Goal: Task Accomplishment & Management: Complete application form

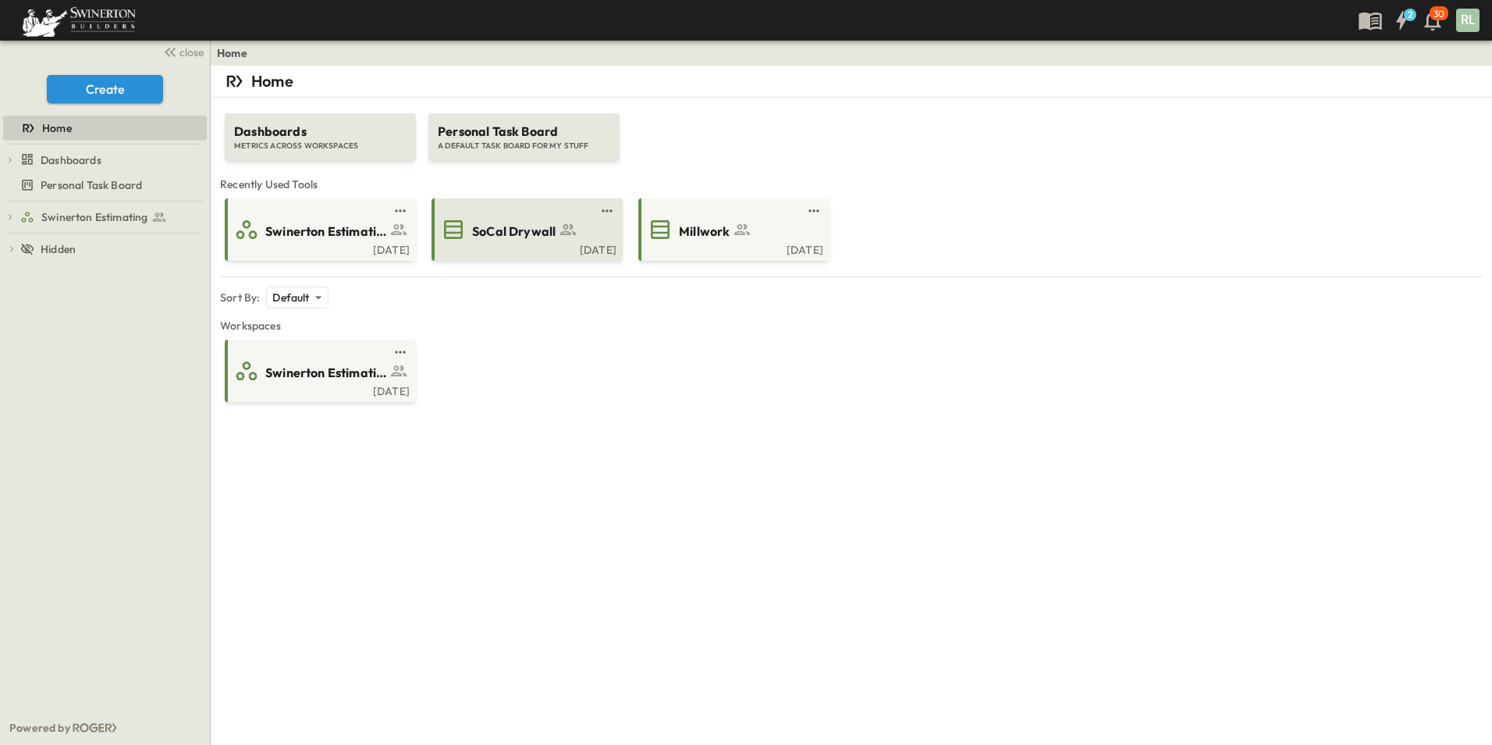
click at [552, 235] on span "SoCal Drywall" at bounding box center [514, 231] width 84 height 18
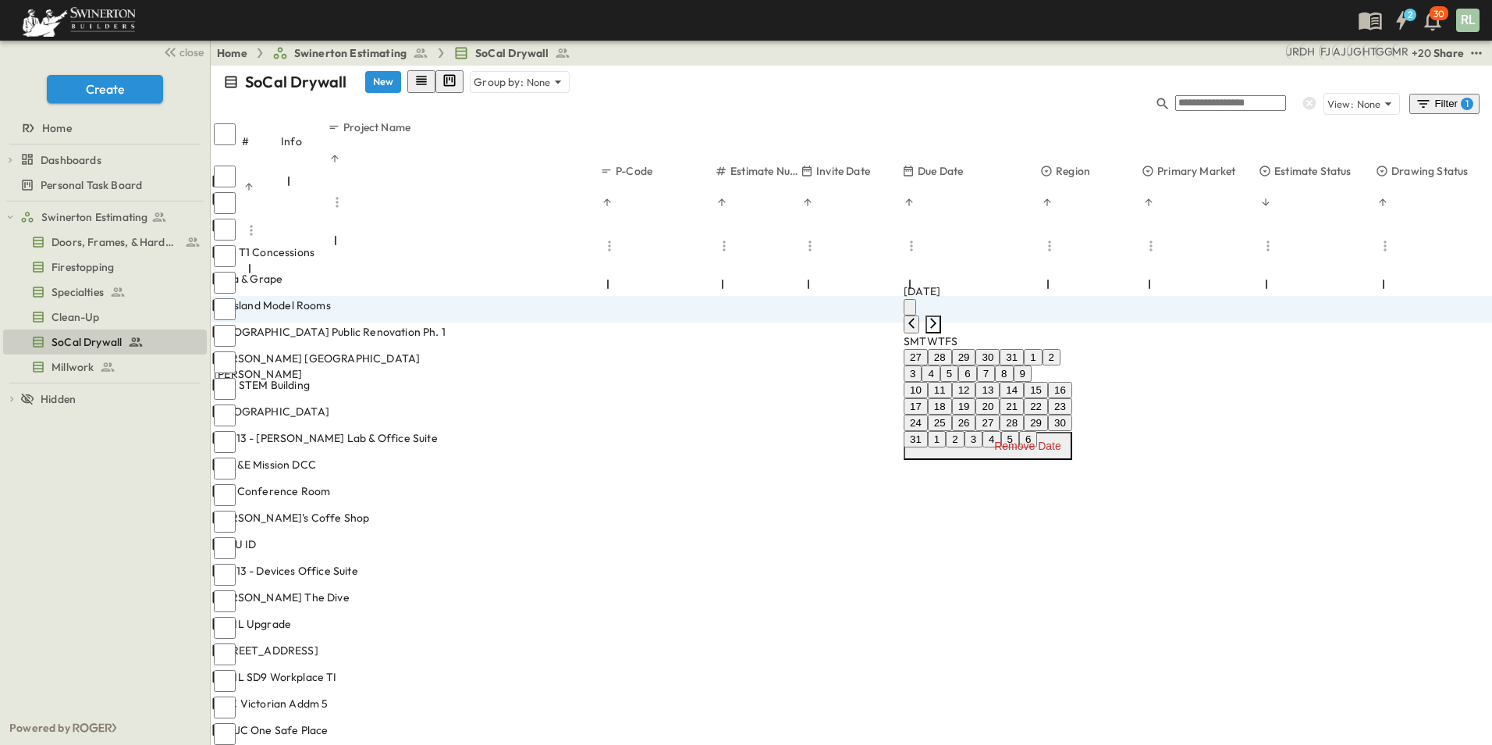
click at [940, 317] on icon "Next month" at bounding box center [933, 323] width 12 height 12
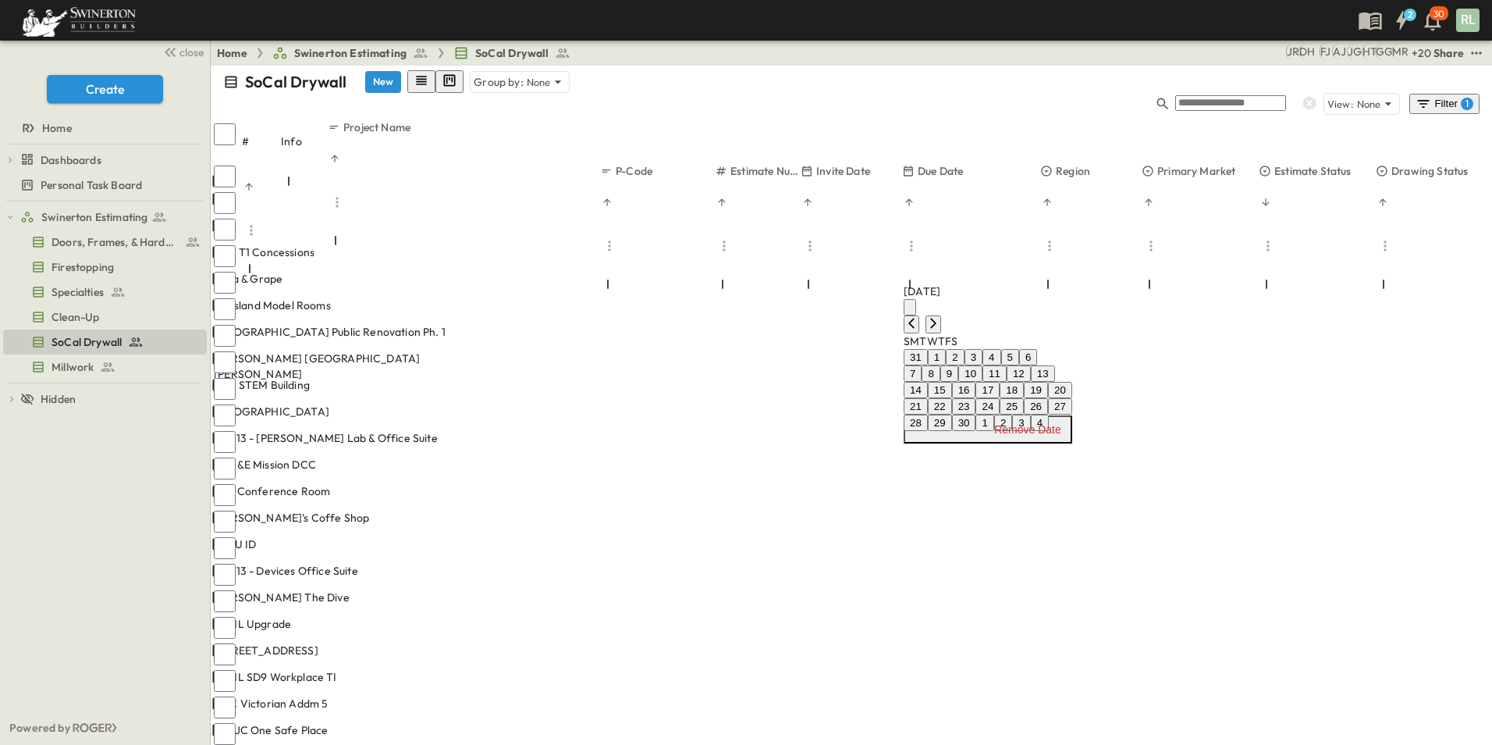
click at [983, 362] on button "3" at bounding box center [974, 357] width 18 height 16
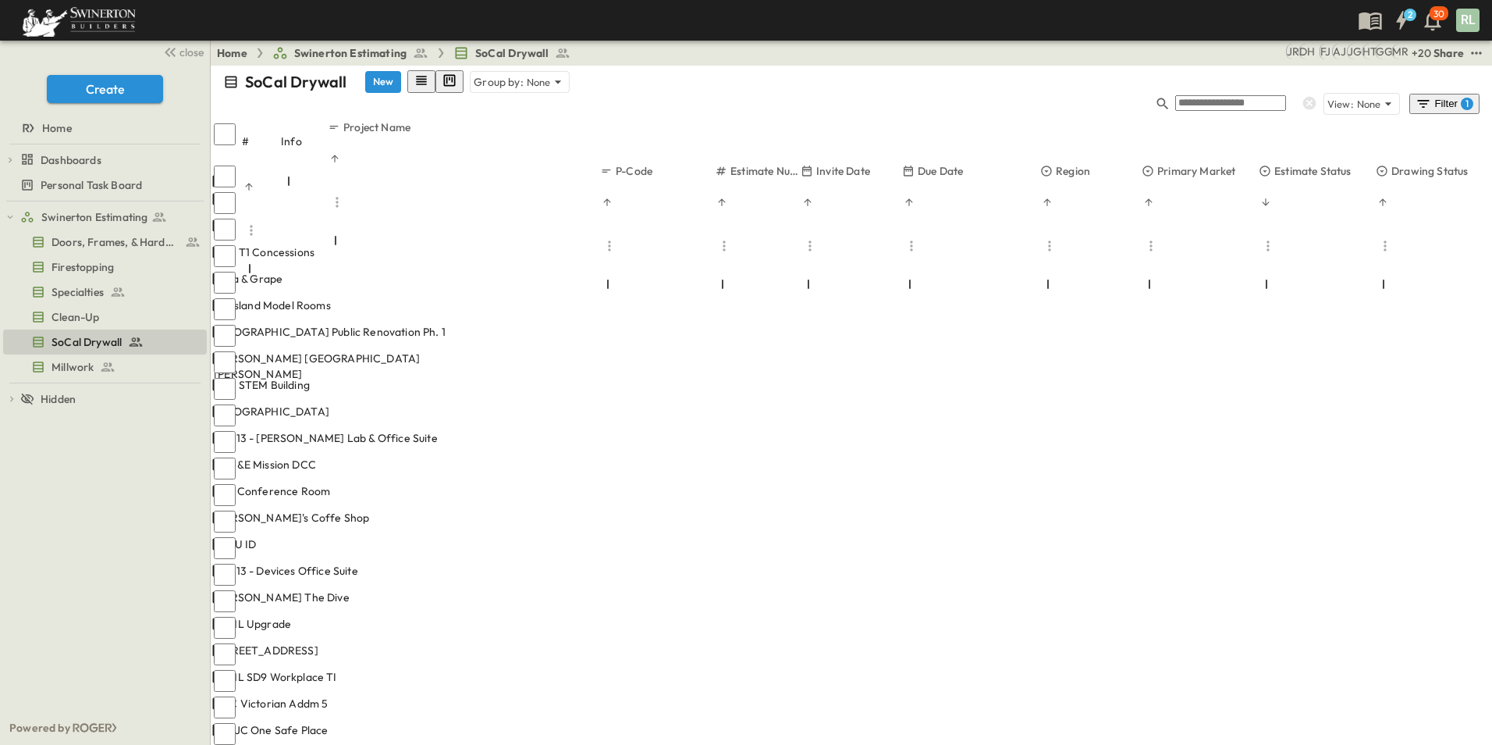
click at [1440, 96] on div "Filter 1" at bounding box center [1445, 104] width 58 height 16
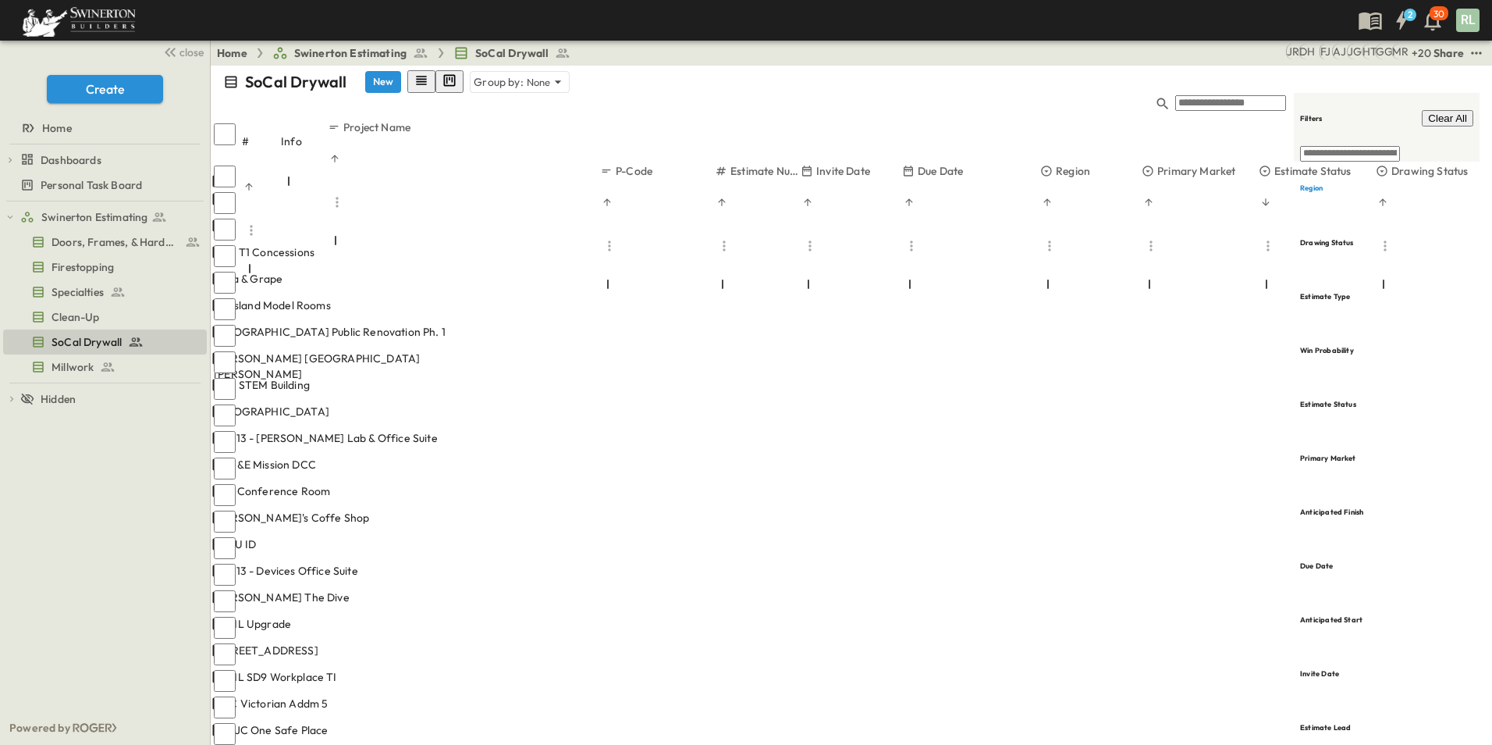
click at [1445, 112] on span "Clear All" at bounding box center [1447, 118] width 39 height 12
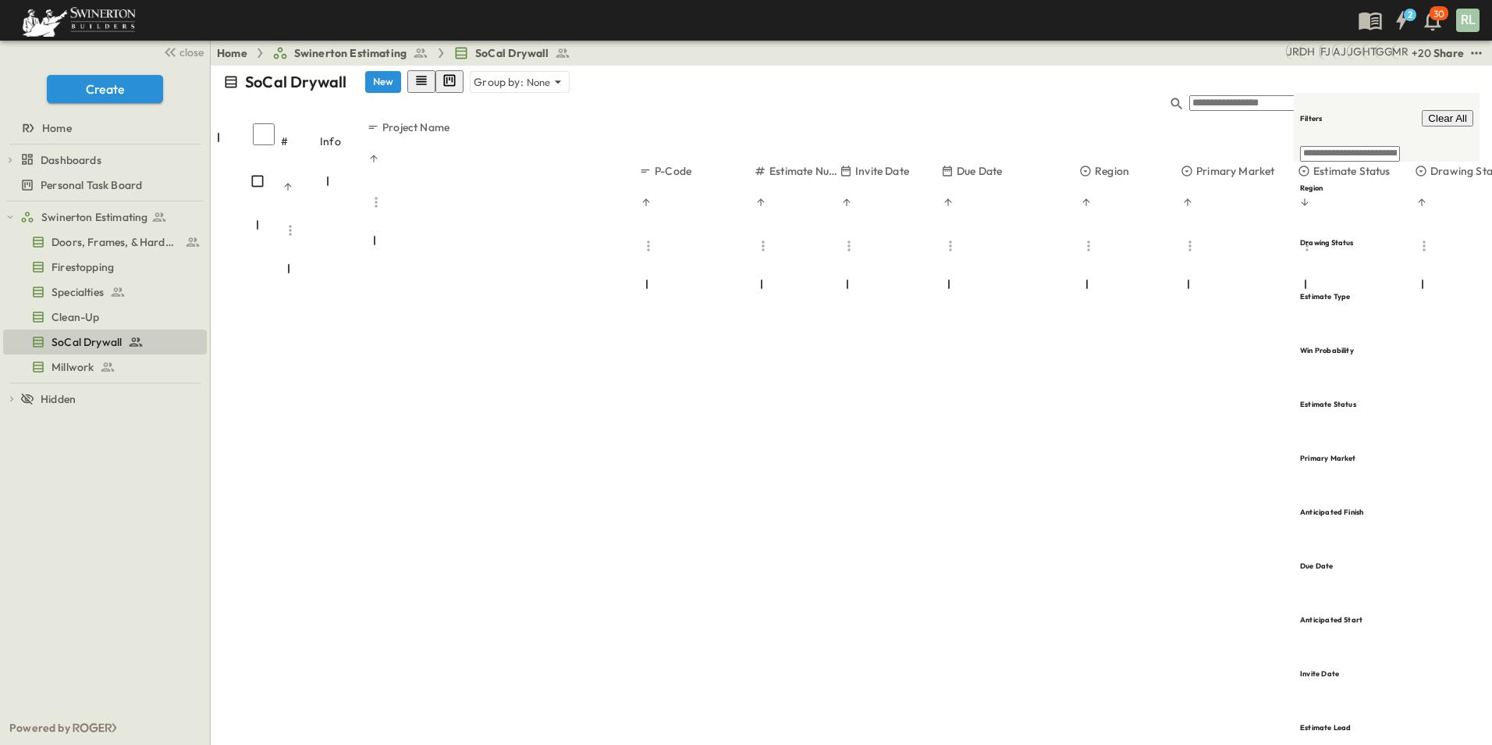
scroll to position [10991, 0]
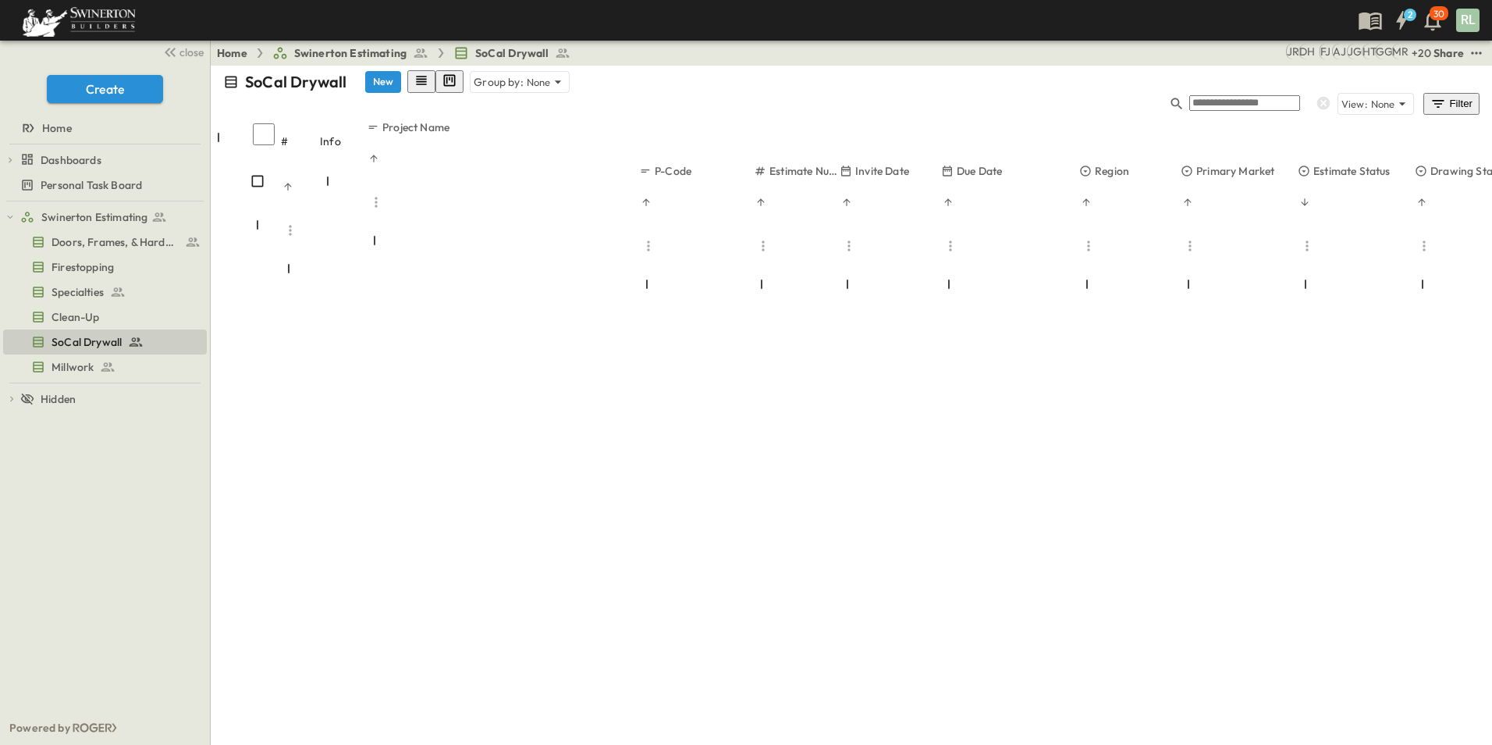
type input "**********"
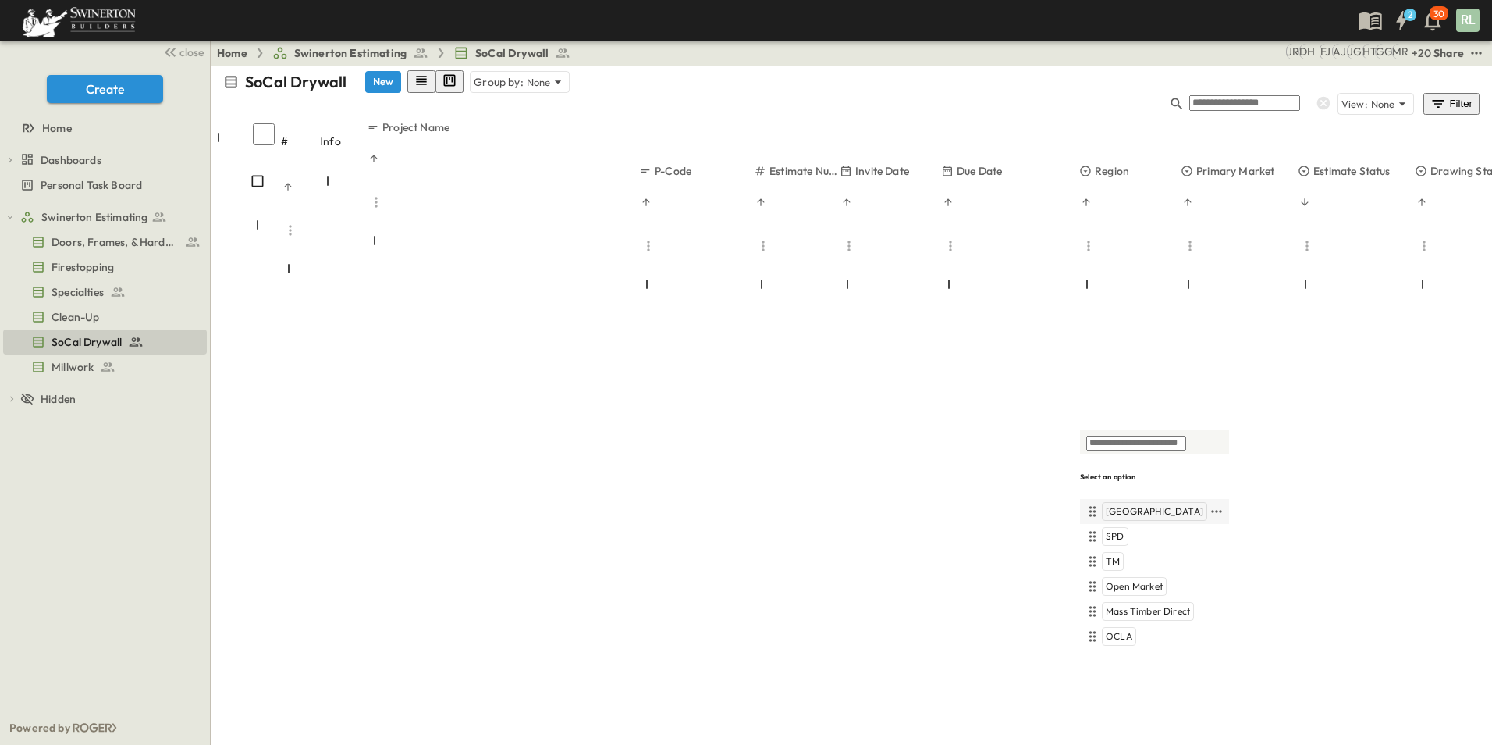
click at [1119, 508] on span "[GEOGRAPHIC_DATA]" at bounding box center [1155, 511] width 98 height 12
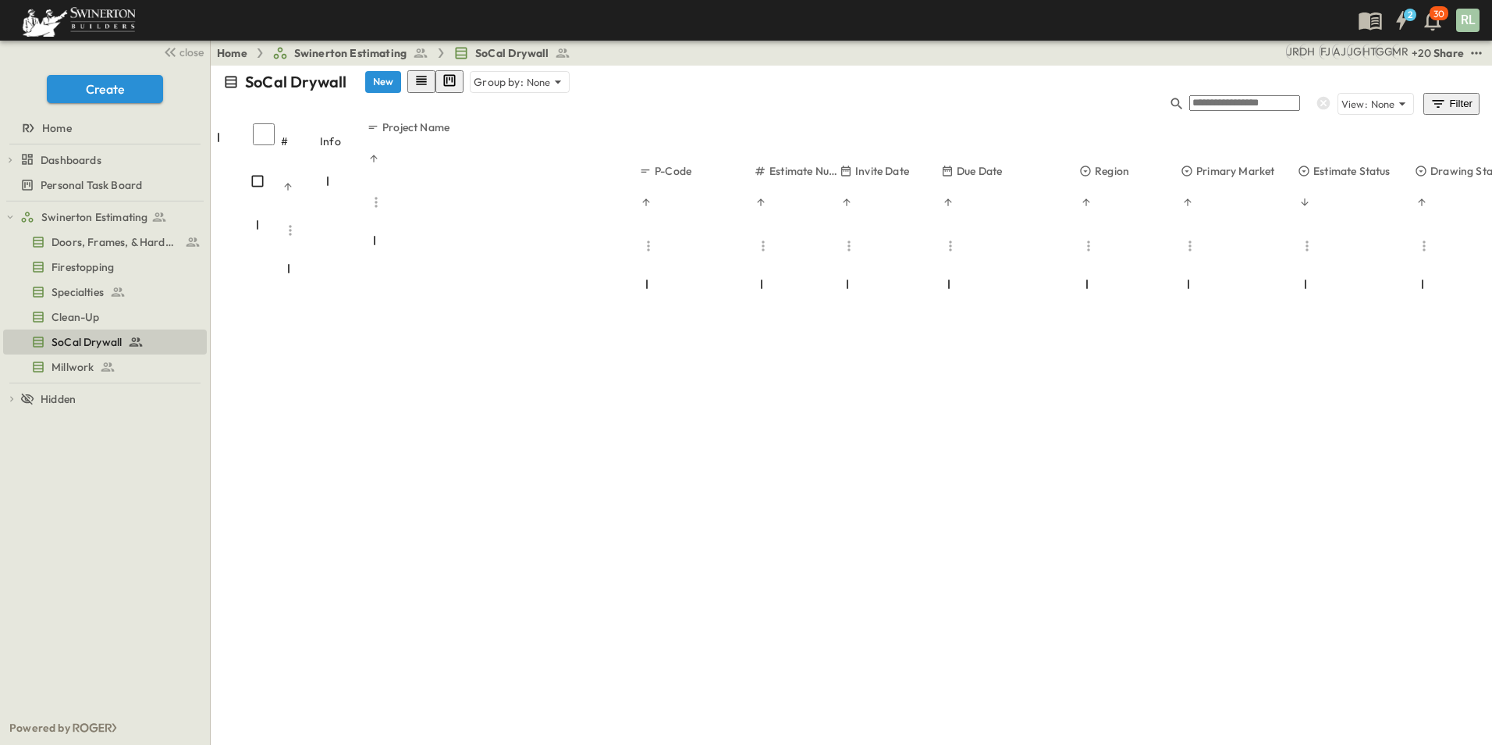
click at [1138, 542] on span "[GEOGRAPHIC_DATA]" at bounding box center [1155, 537] width 98 height 12
drag, startPoint x: 1126, startPoint y: 686, endPoint x: 1120, endPoint y: 698, distance: 13.3
click at [1132, 563] on span "[GEOGRAPHIC_DATA]" at bounding box center [1155, 564] width 98 height 12
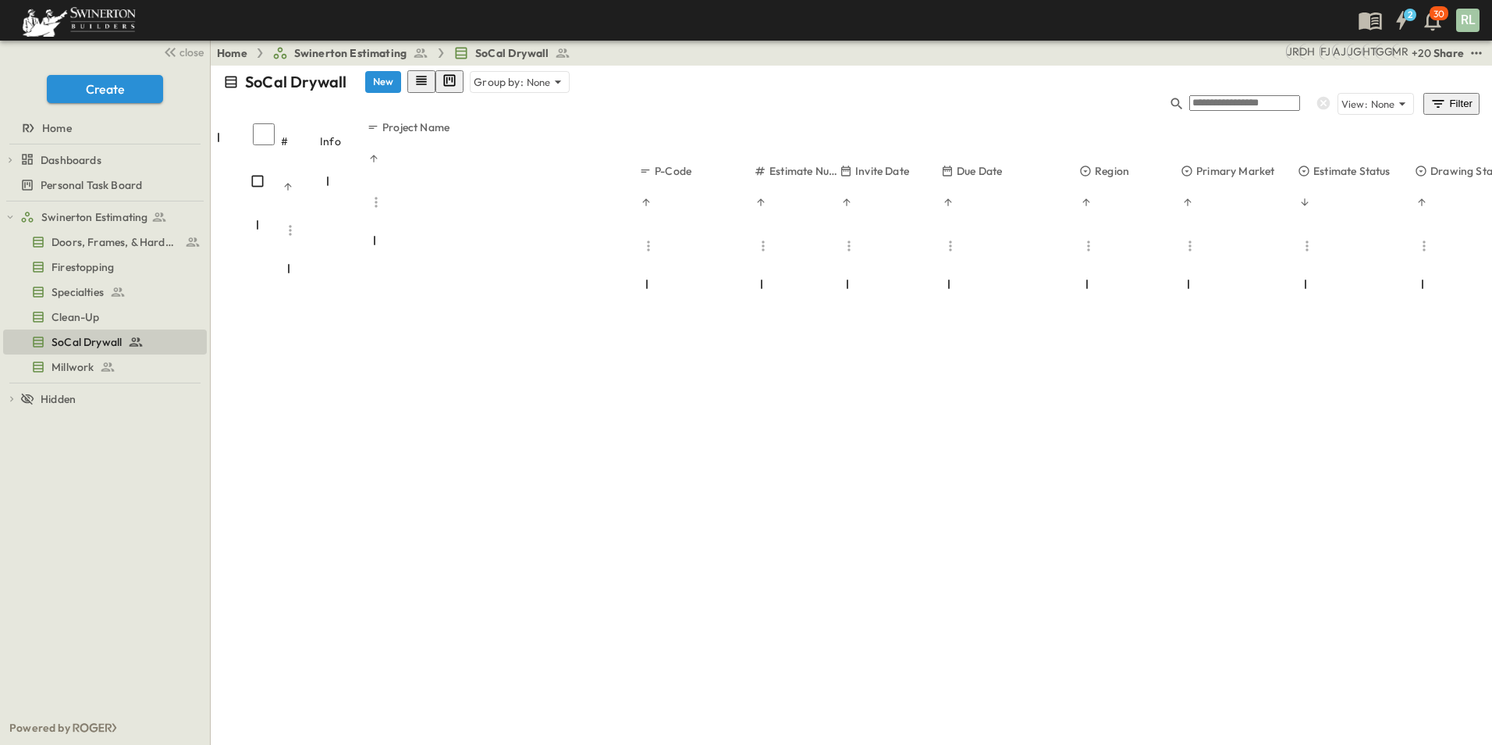
drag, startPoint x: 1351, startPoint y: 505, endPoint x: 1357, endPoint y: 548, distance: 43.4
click at [1352, 505] on span "Estimating" at bounding box center [1347, 511] width 46 height 12
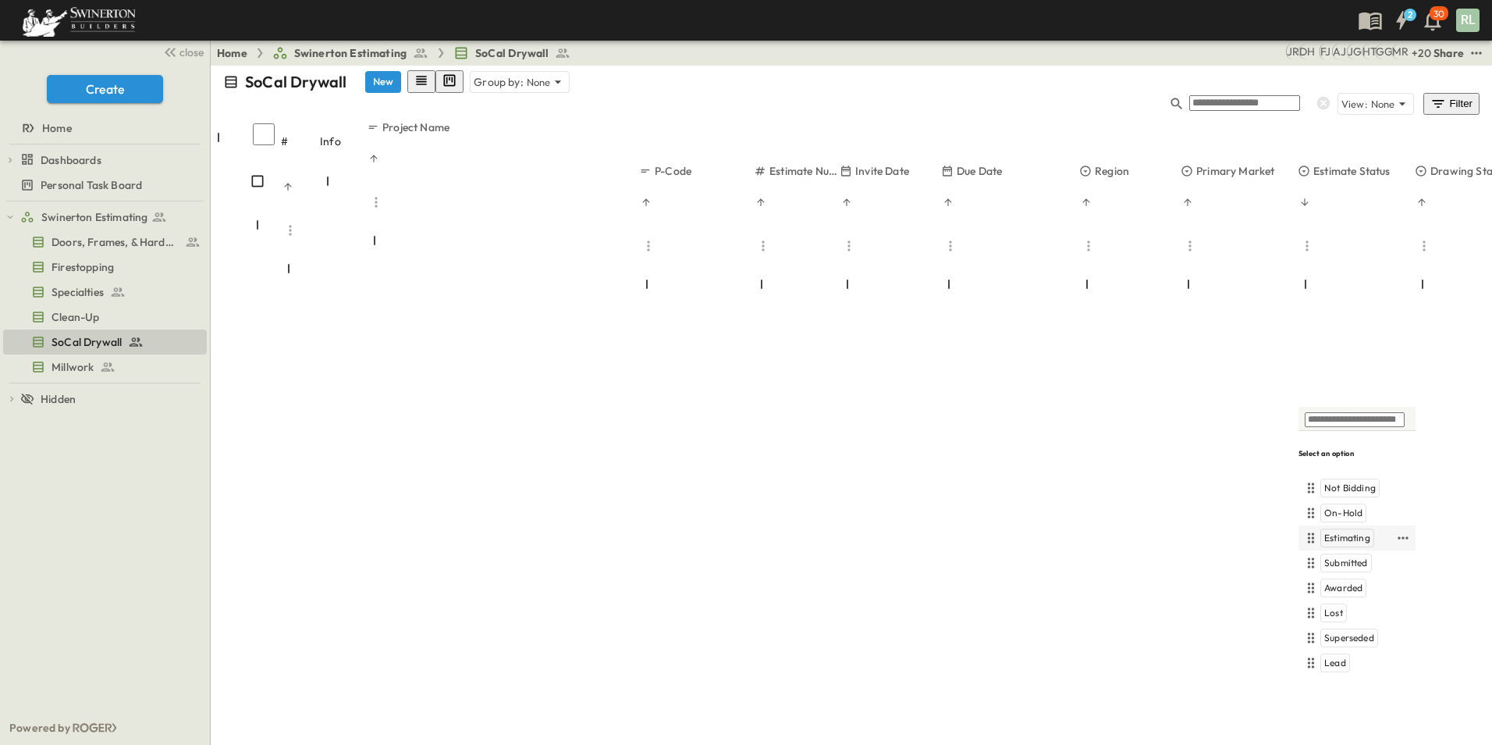
click at [1345, 542] on span "Estimating" at bounding box center [1347, 537] width 46 height 12
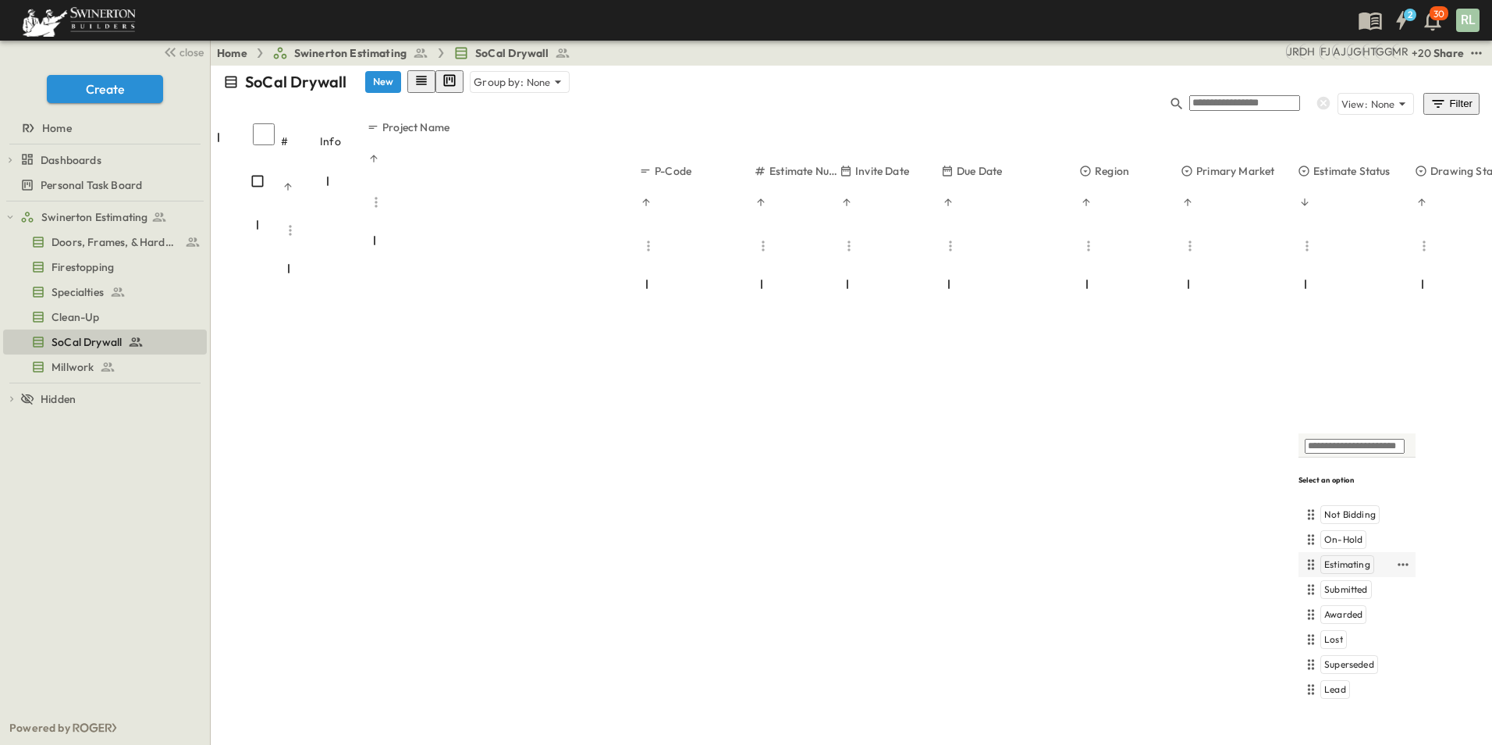
click at [1353, 566] on span "Estimating" at bounding box center [1347, 564] width 46 height 12
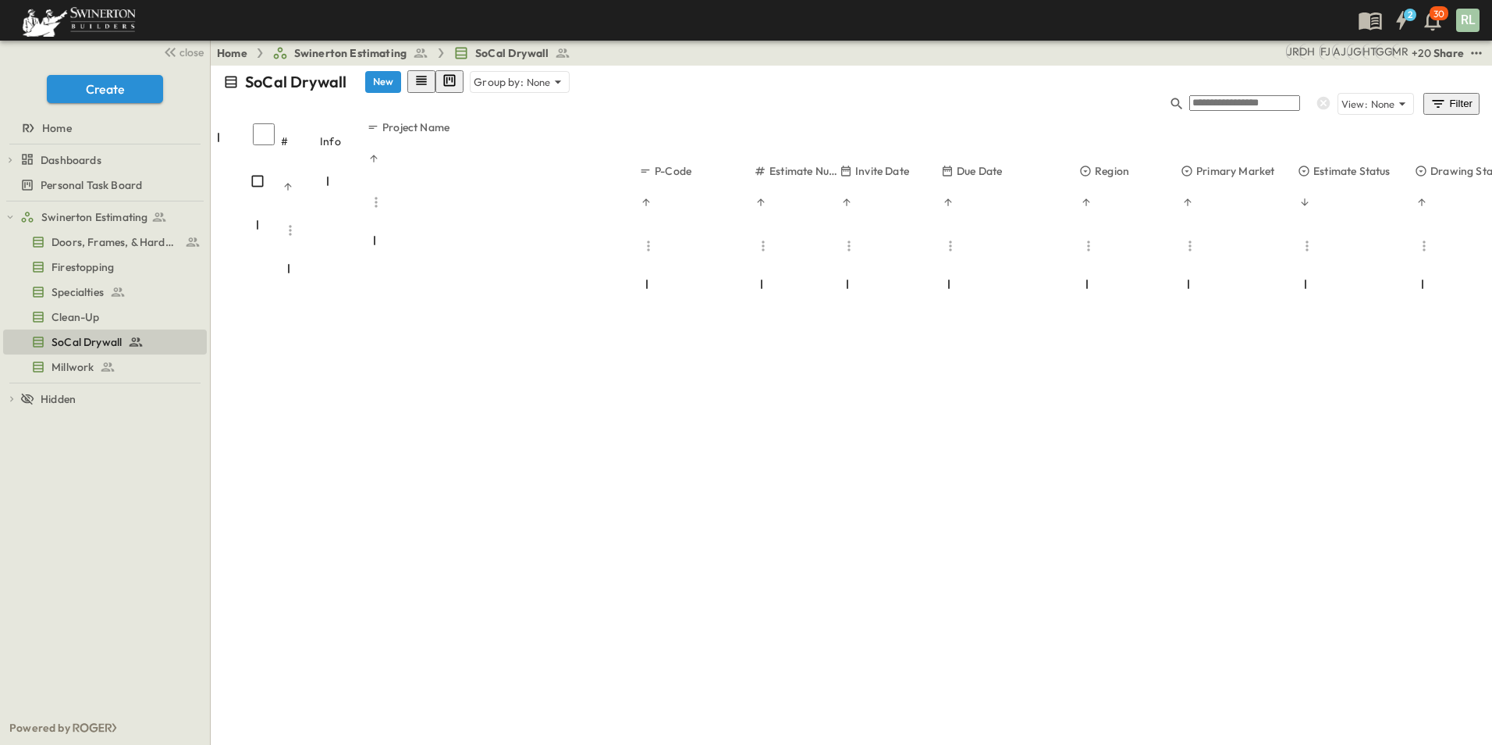
click at [1455, 95] on div "Filter" at bounding box center [1452, 103] width 44 height 17
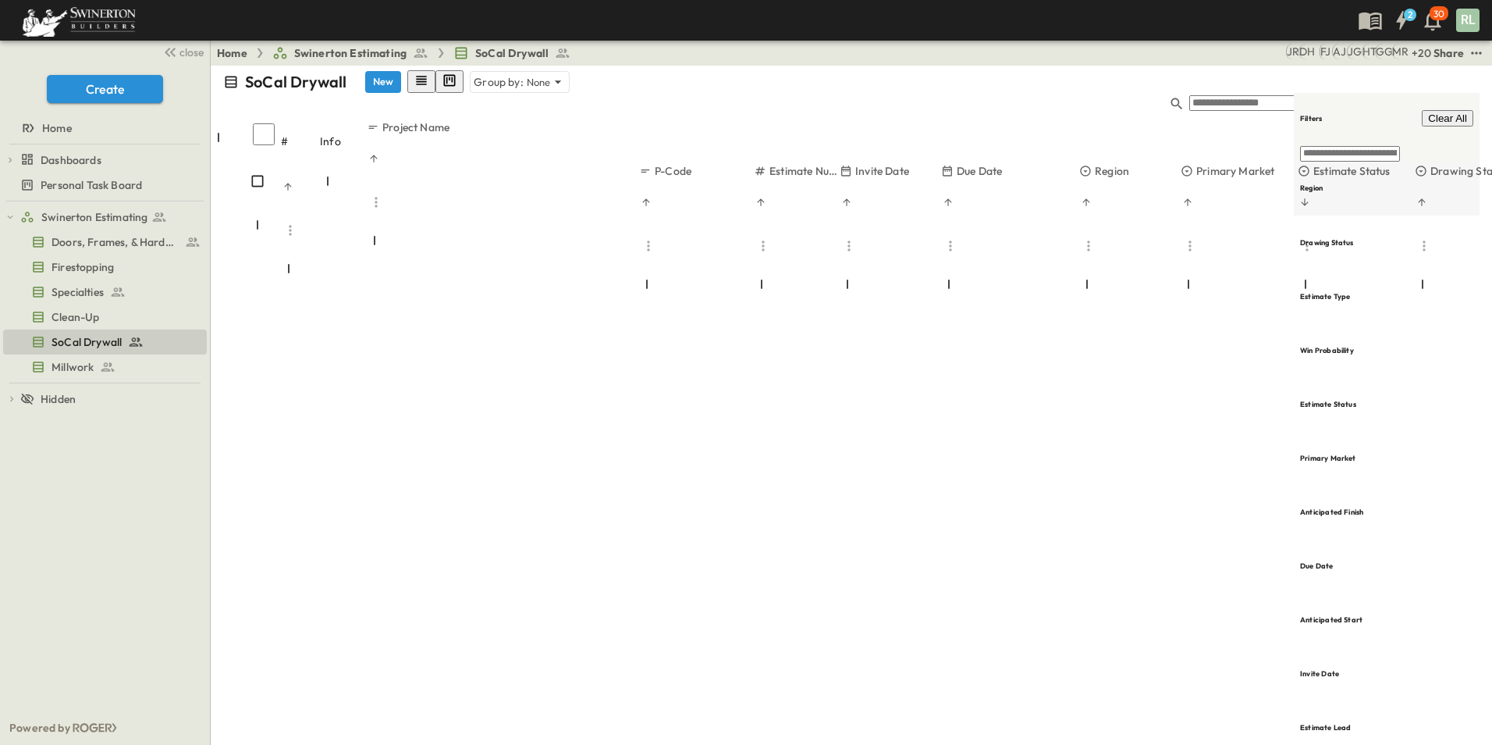
click at [1323, 183] on h6 "Region" at bounding box center [1311, 188] width 23 height 10
click at [1224, 120] on span "[GEOGRAPHIC_DATA]" at bounding box center [1245, 115] width 98 height 12
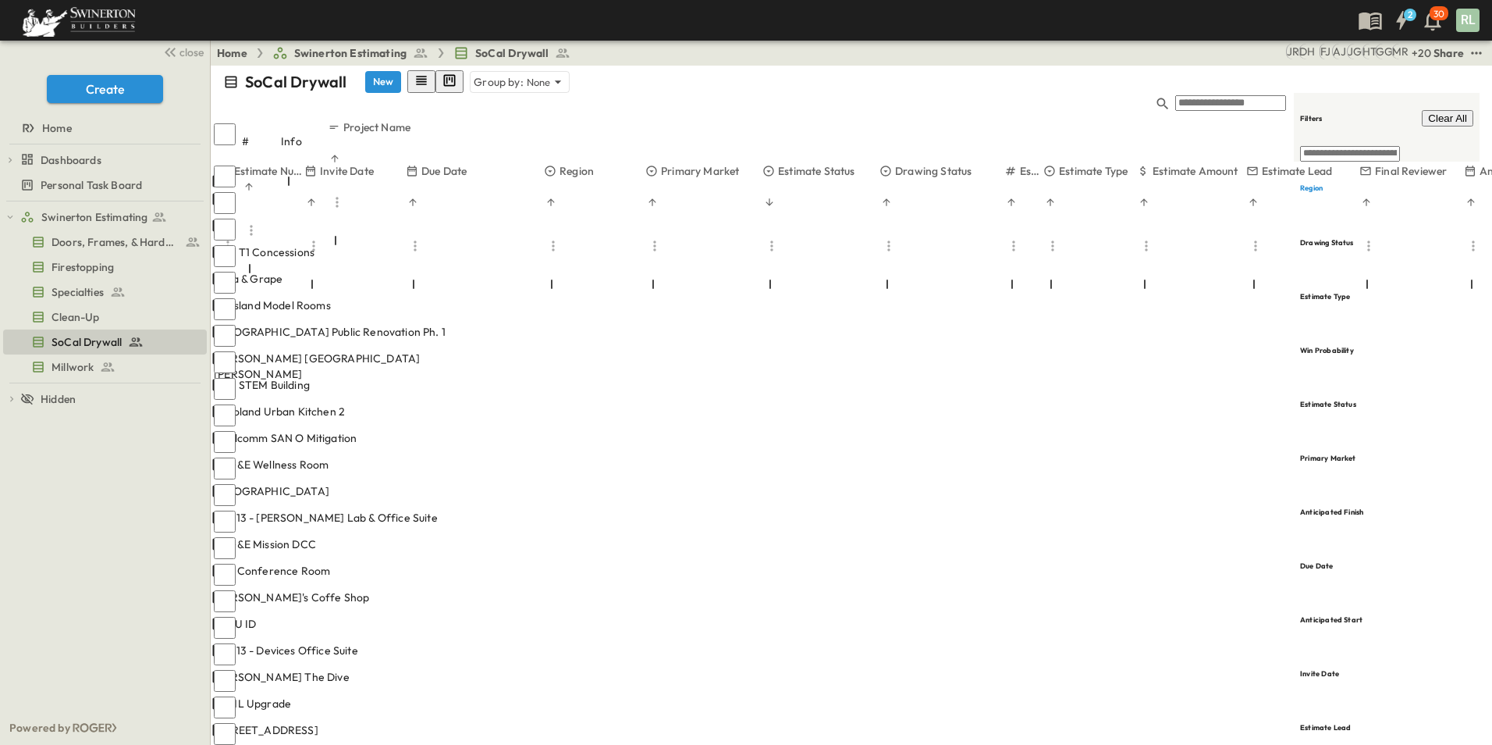
scroll to position [0, 546]
click at [1384, 110] on div "Filters Clear All" at bounding box center [1386, 118] width 173 height 51
click at [1433, 96] on div "Filter 1" at bounding box center [1445, 104] width 58 height 16
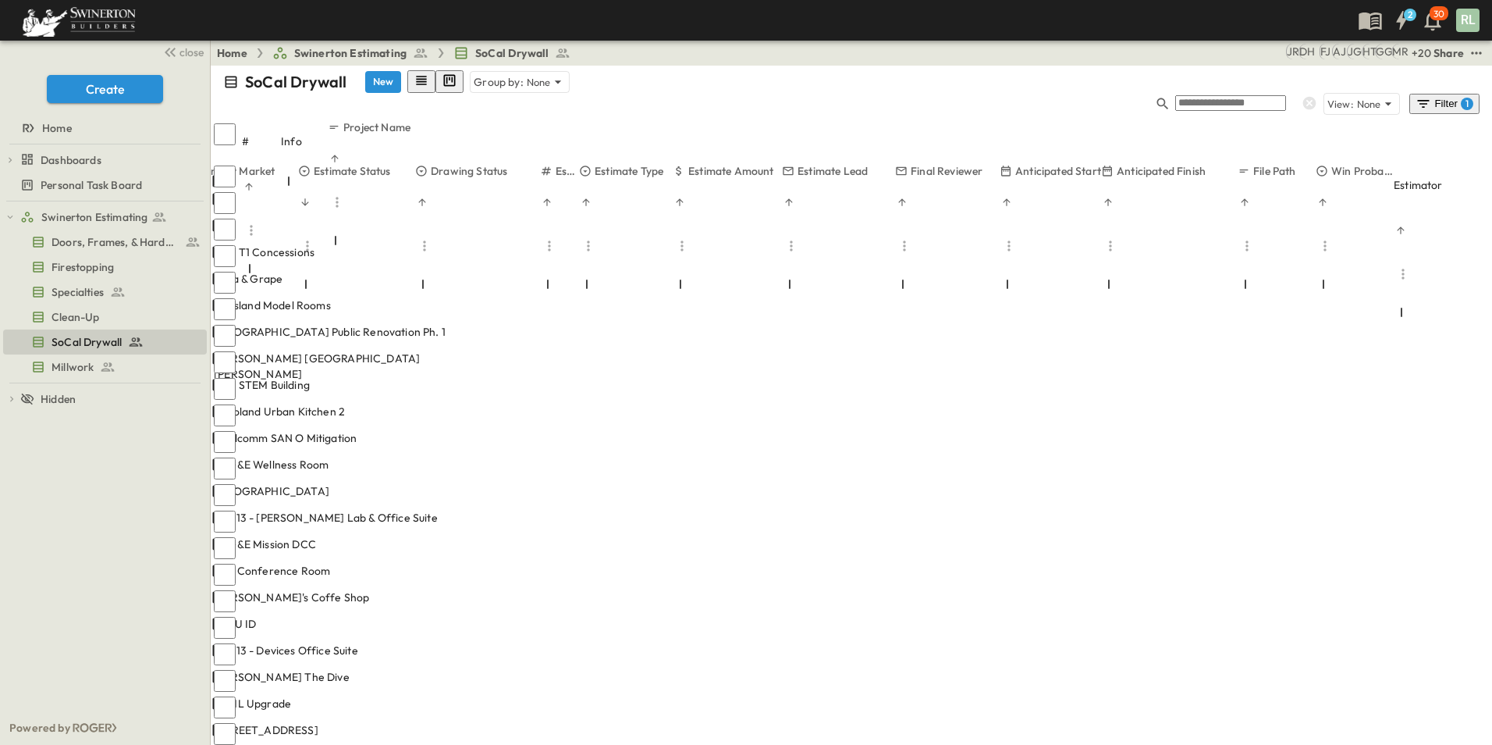
scroll to position [0, 1012]
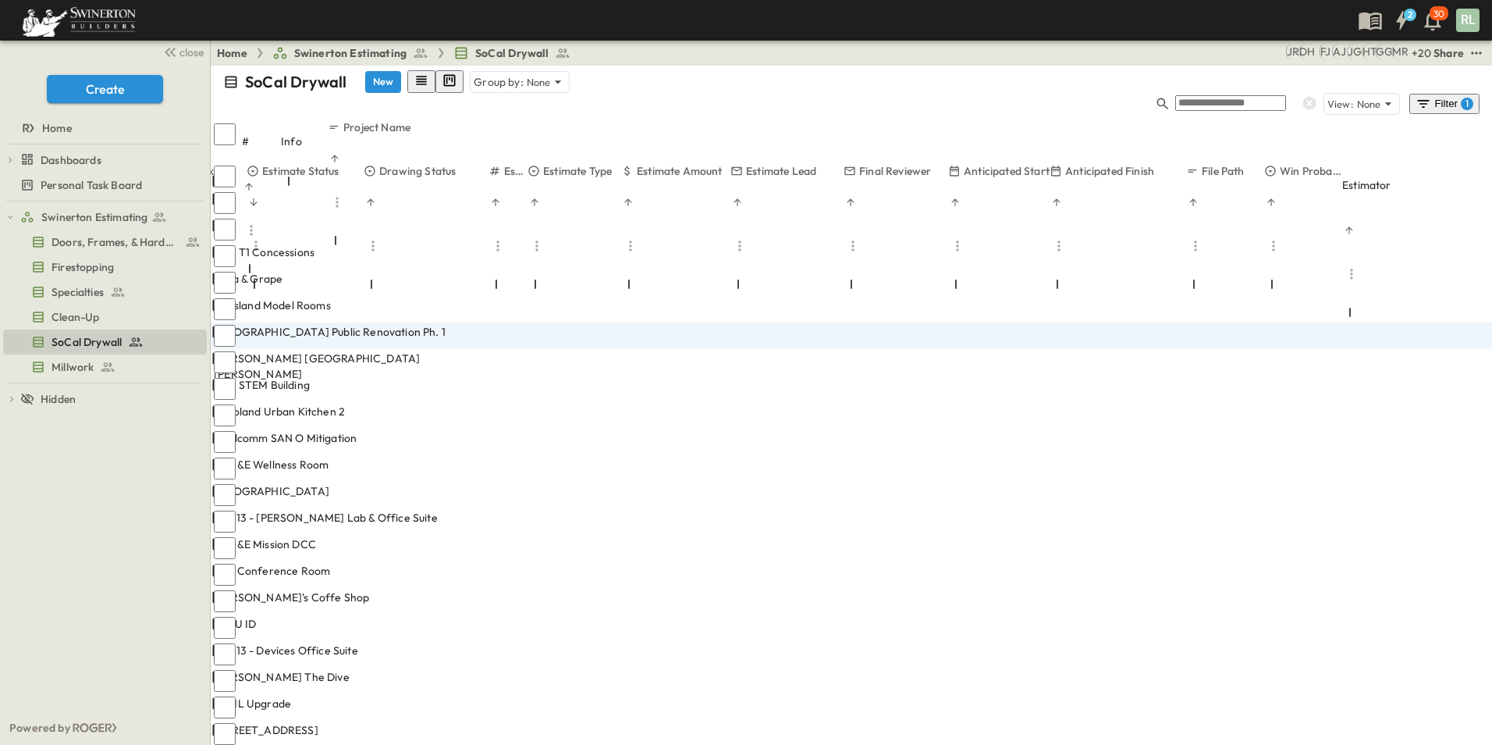
type input "*"
click at [1360, 407] on span "[PERSON_NAME]" at bounding box center [1335, 414] width 81 height 15
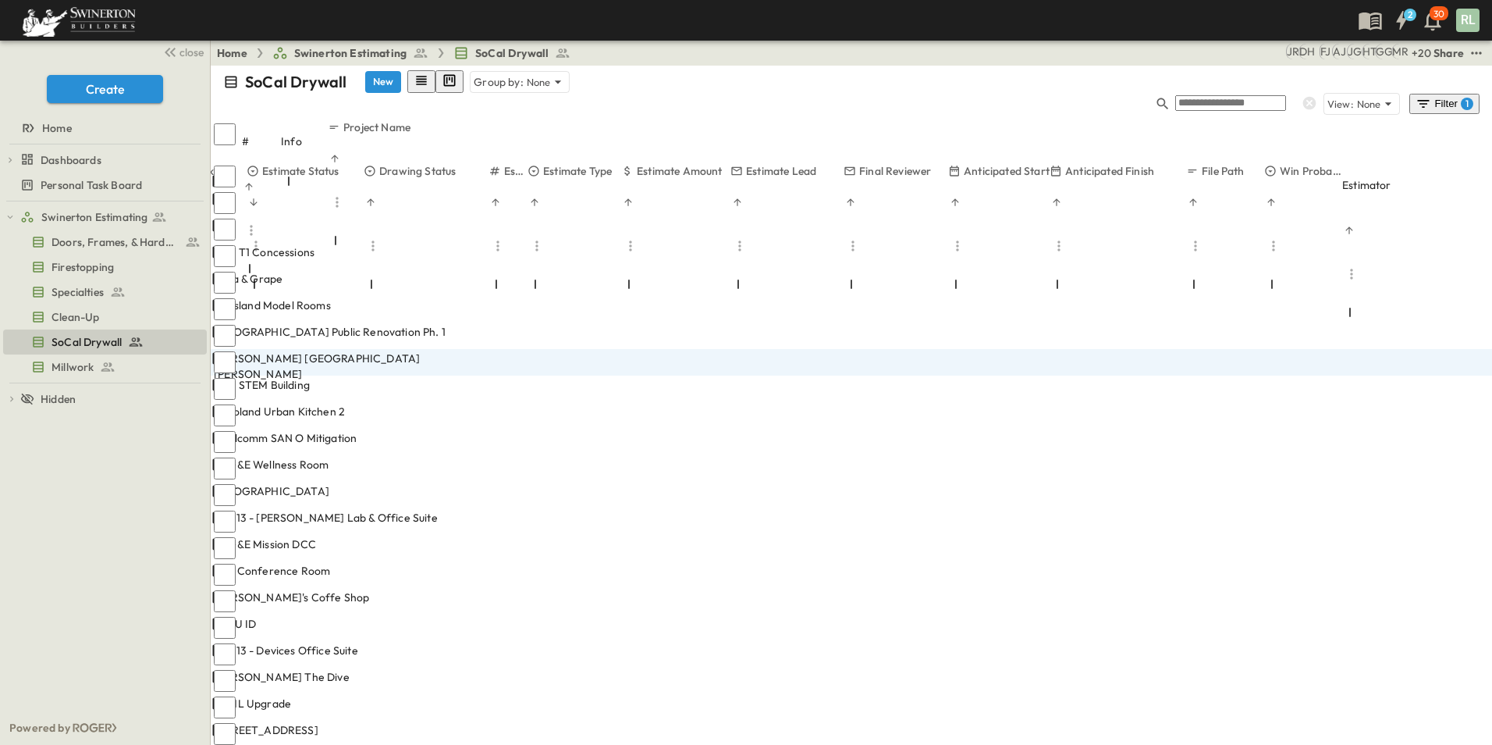
type input "*"
click at [1371, 434] on span "[PERSON_NAME]" at bounding box center [1330, 441] width 81 height 15
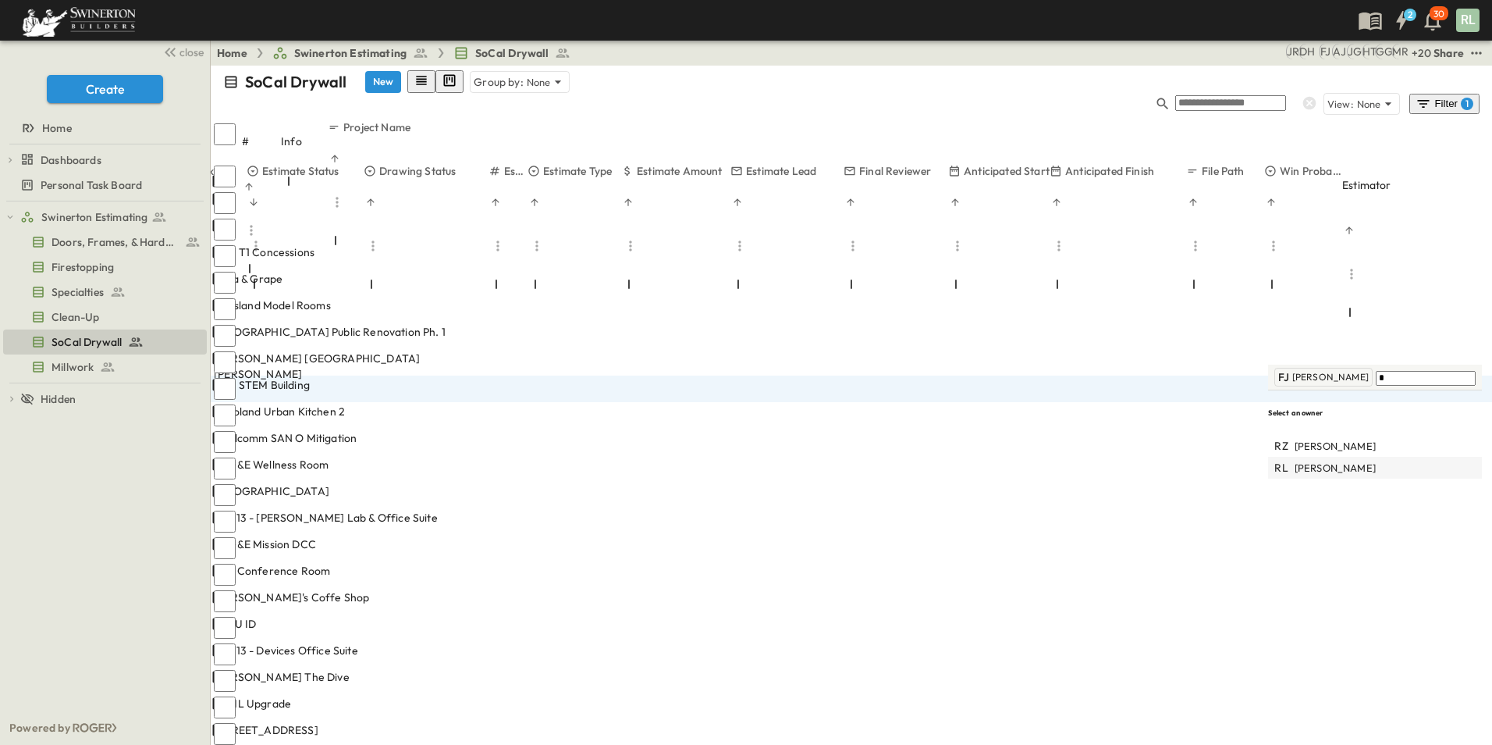
type input "*"
click at [1363, 460] on span "[PERSON_NAME]" at bounding box center [1335, 467] width 81 height 15
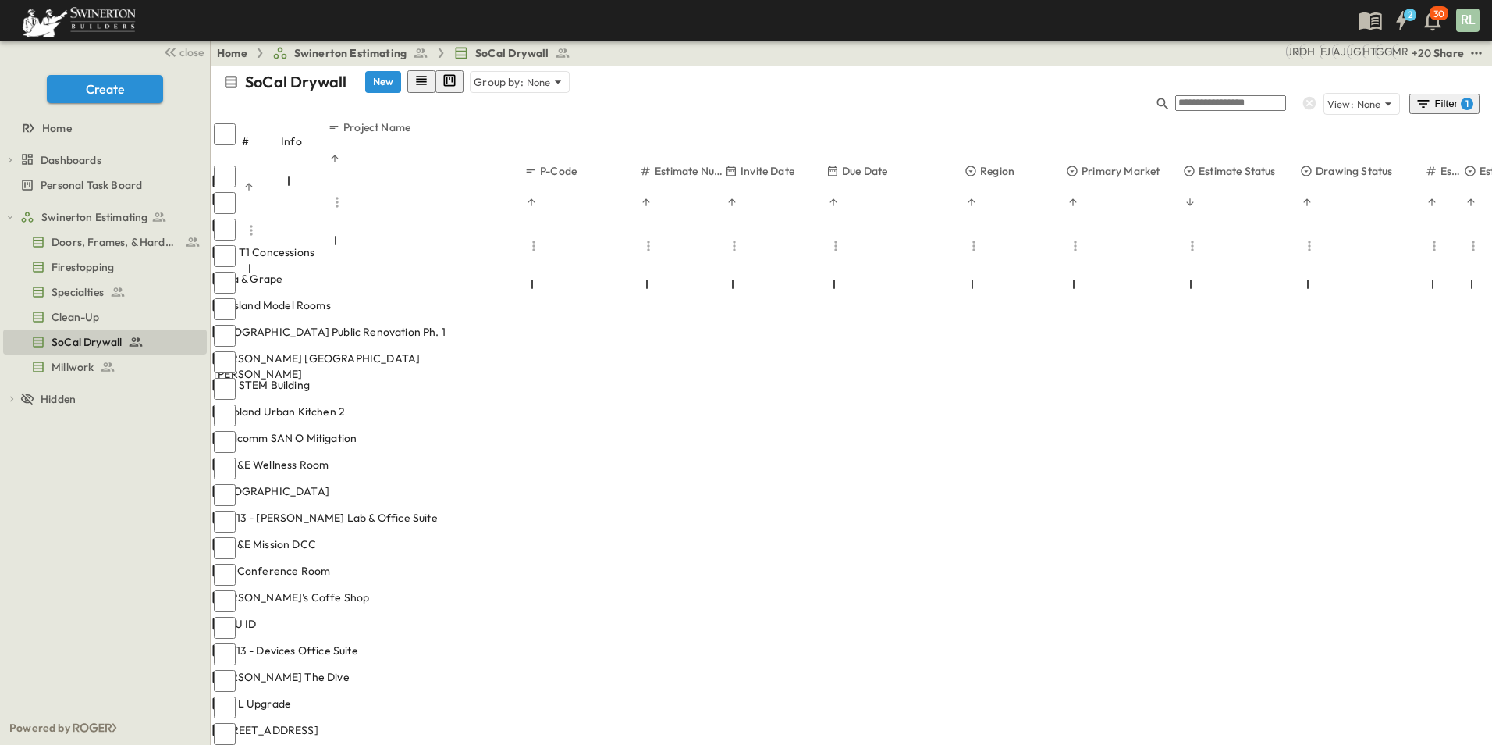
scroll to position [0, 0]
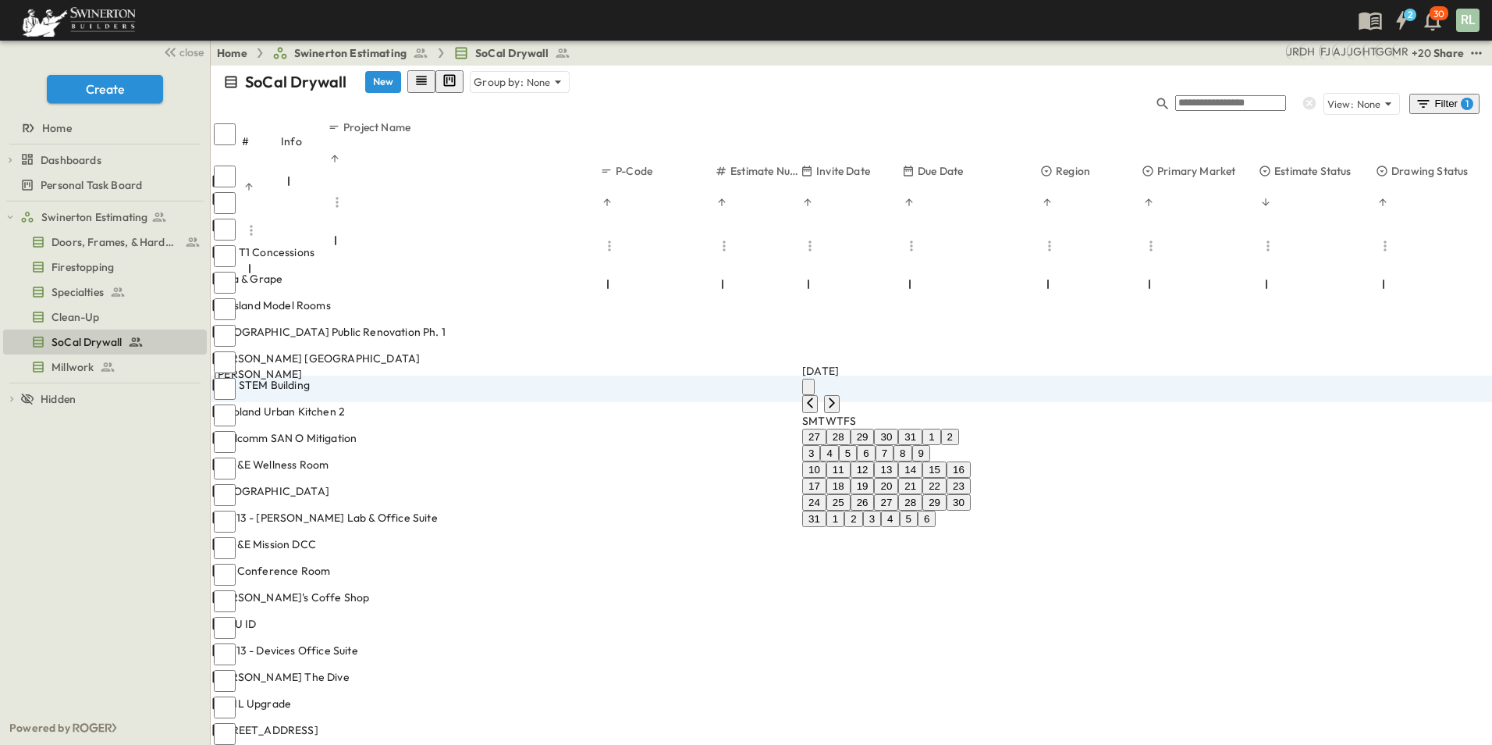
click at [947, 478] on button "15" at bounding box center [934, 469] width 24 height 16
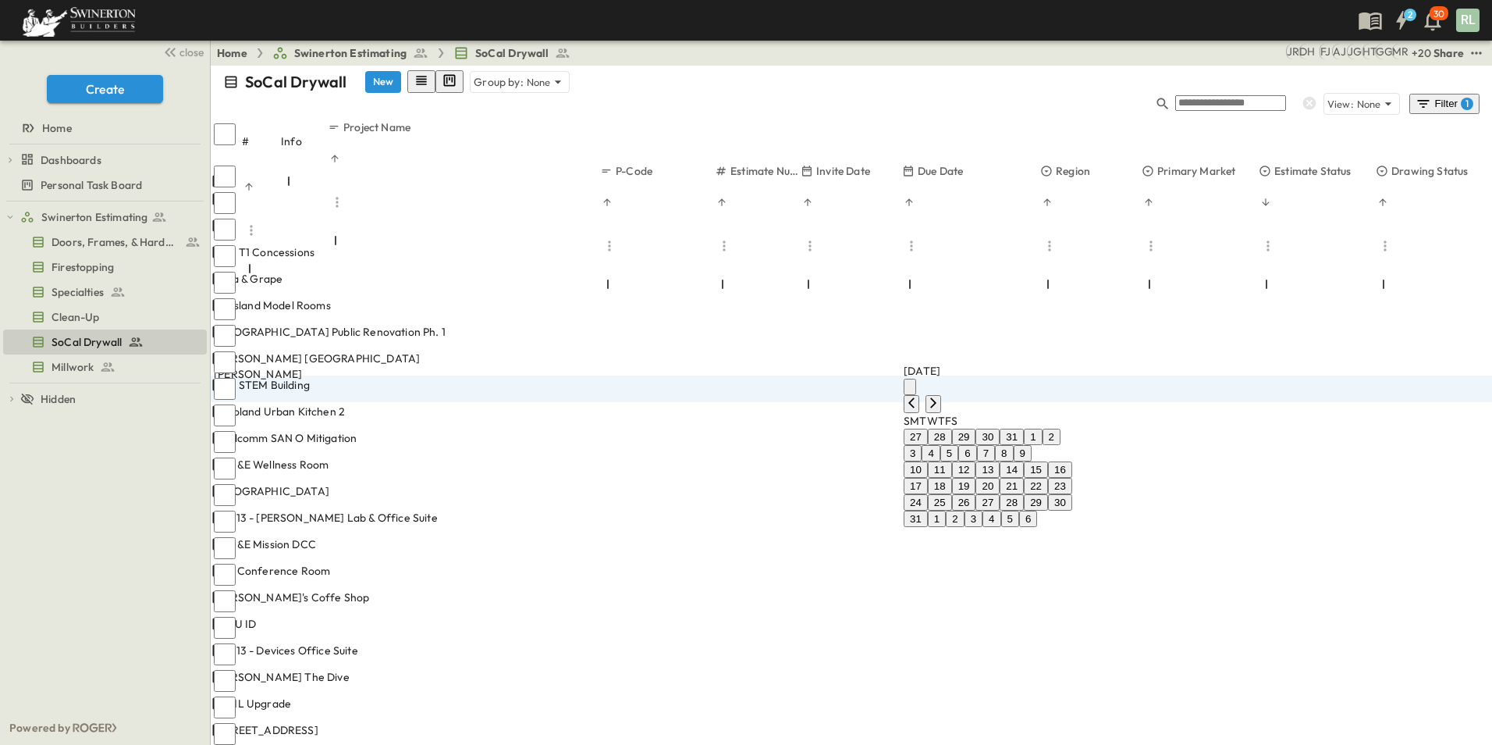
click at [1048, 494] on button "22" at bounding box center [1036, 486] width 24 height 16
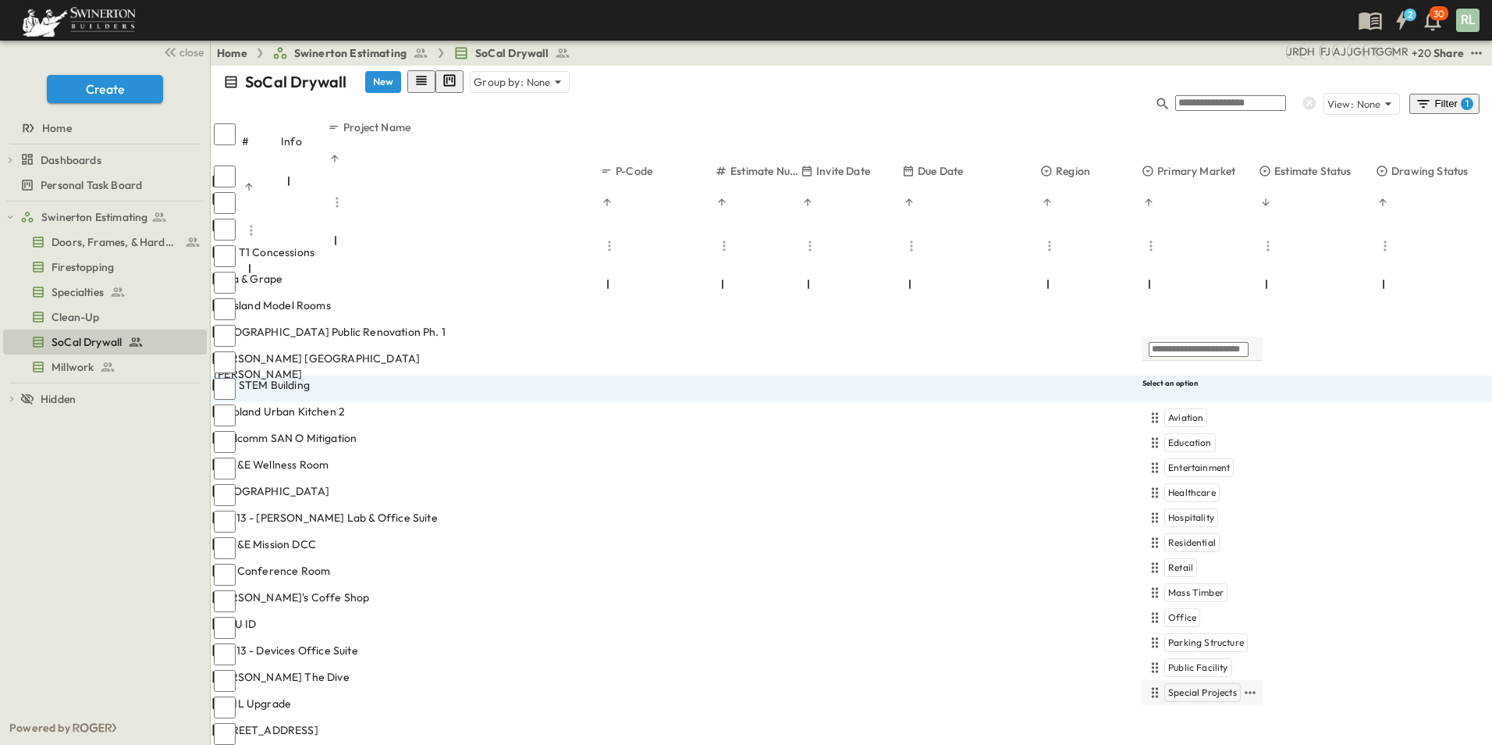
click at [1208, 686] on span "Special Projects" at bounding box center [1202, 692] width 69 height 12
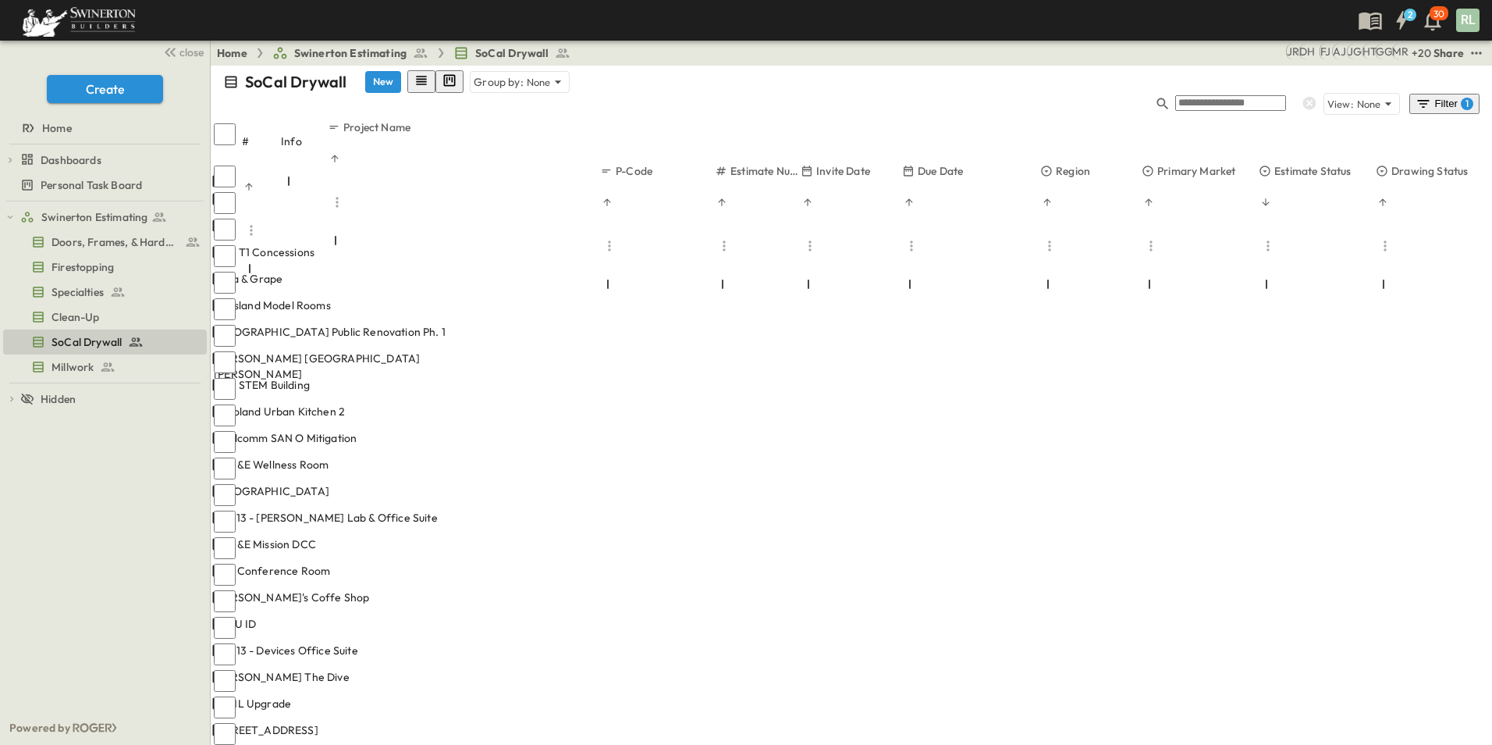
click at [1416, 411] on span "Construction Docs" at bounding box center [1427, 417] width 80 height 12
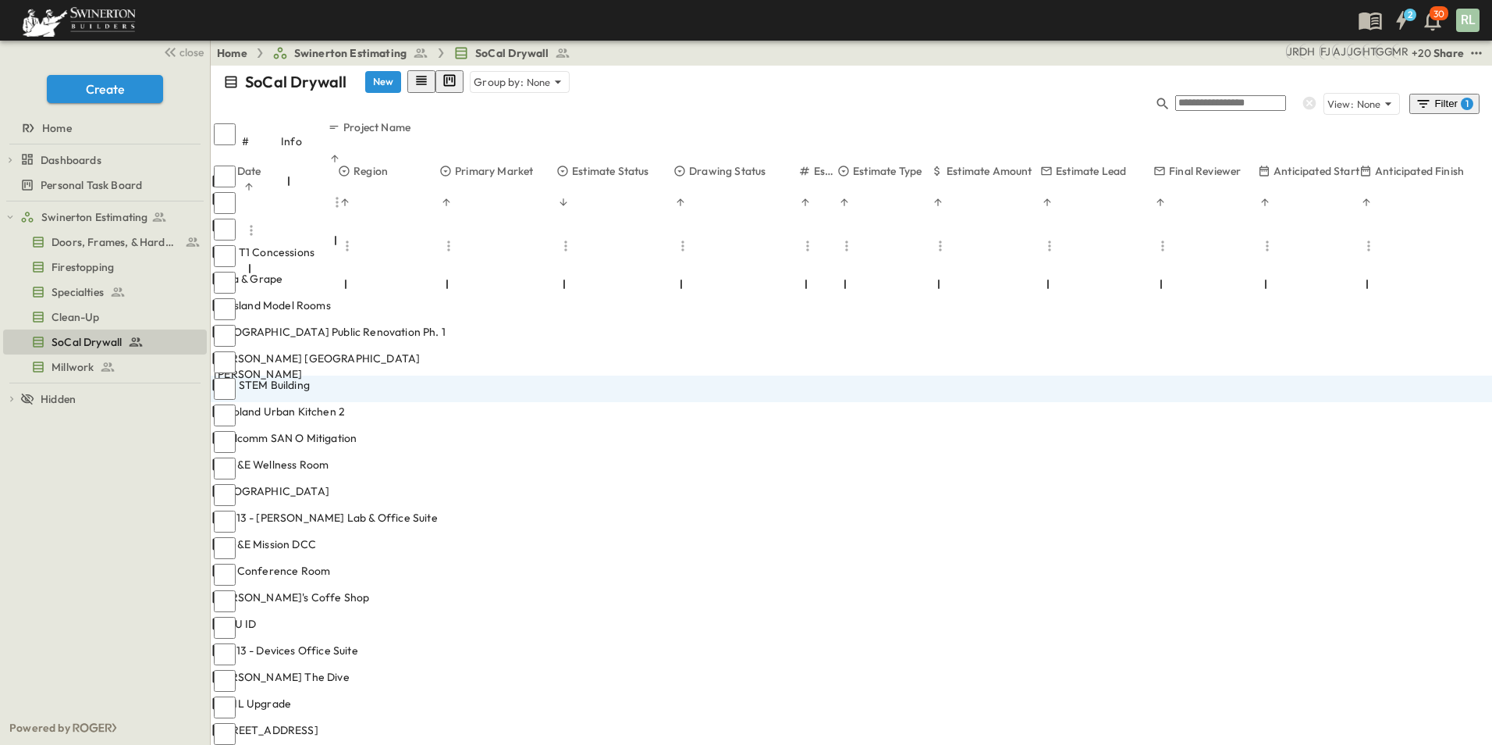
type input "*"
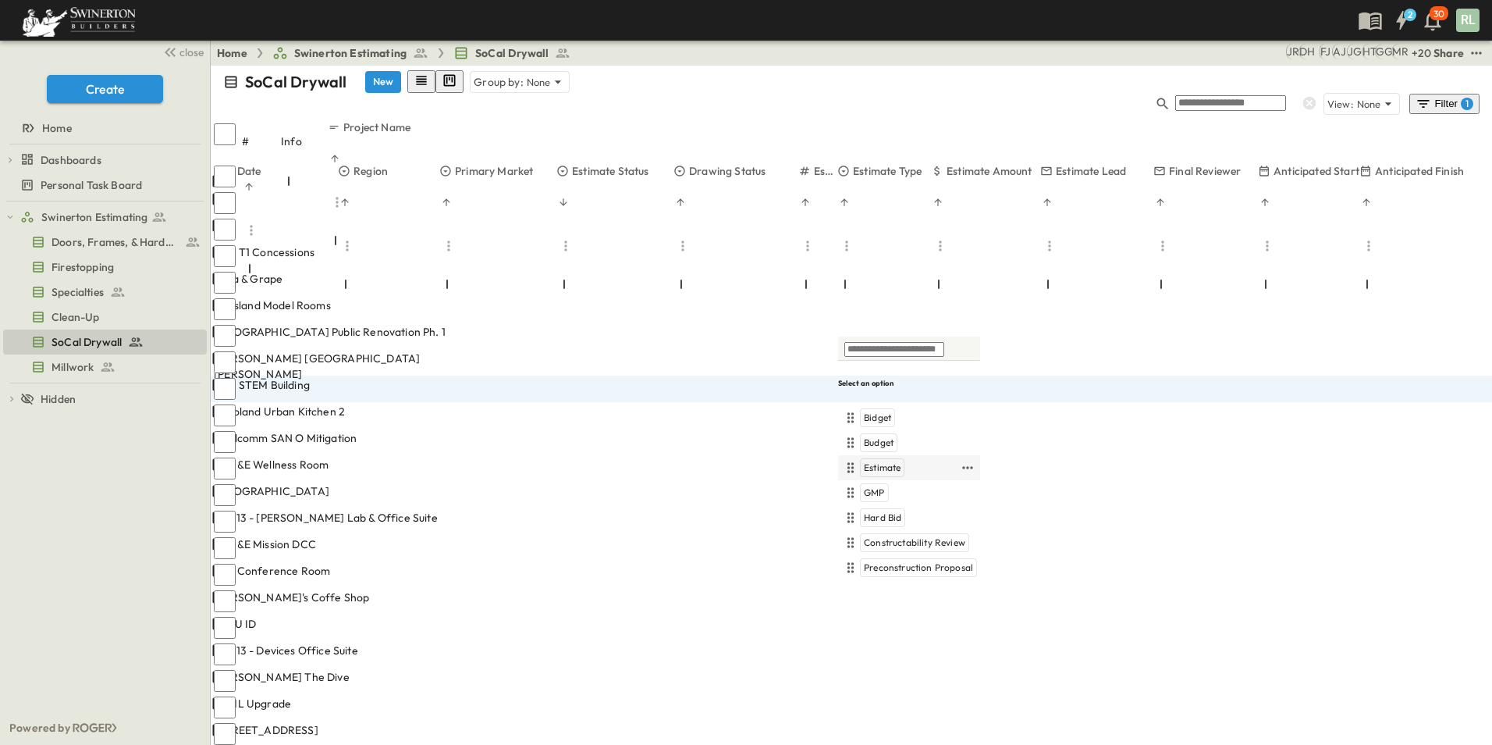
click at [890, 461] on span "Estimate" at bounding box center [882, 467] width 37 height 12
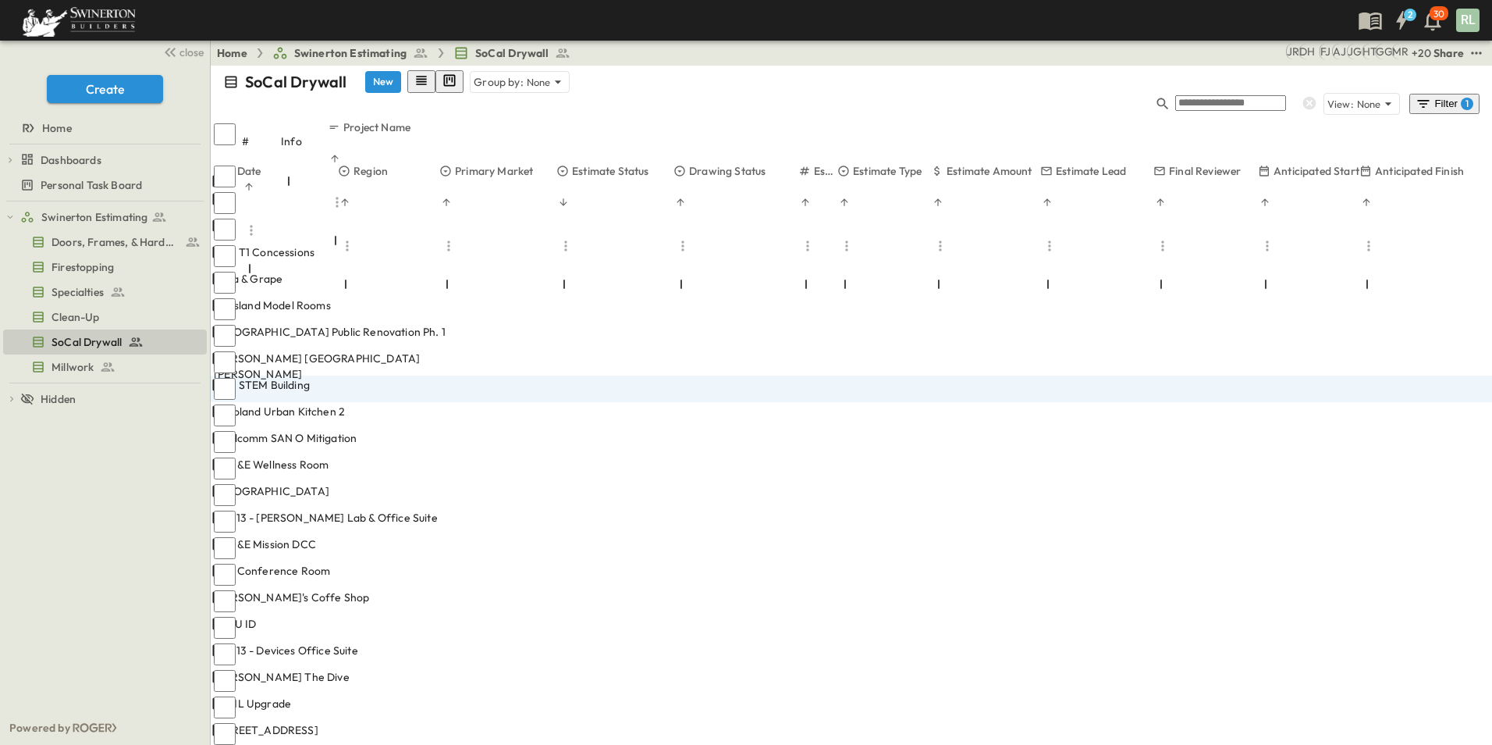
type input "****"
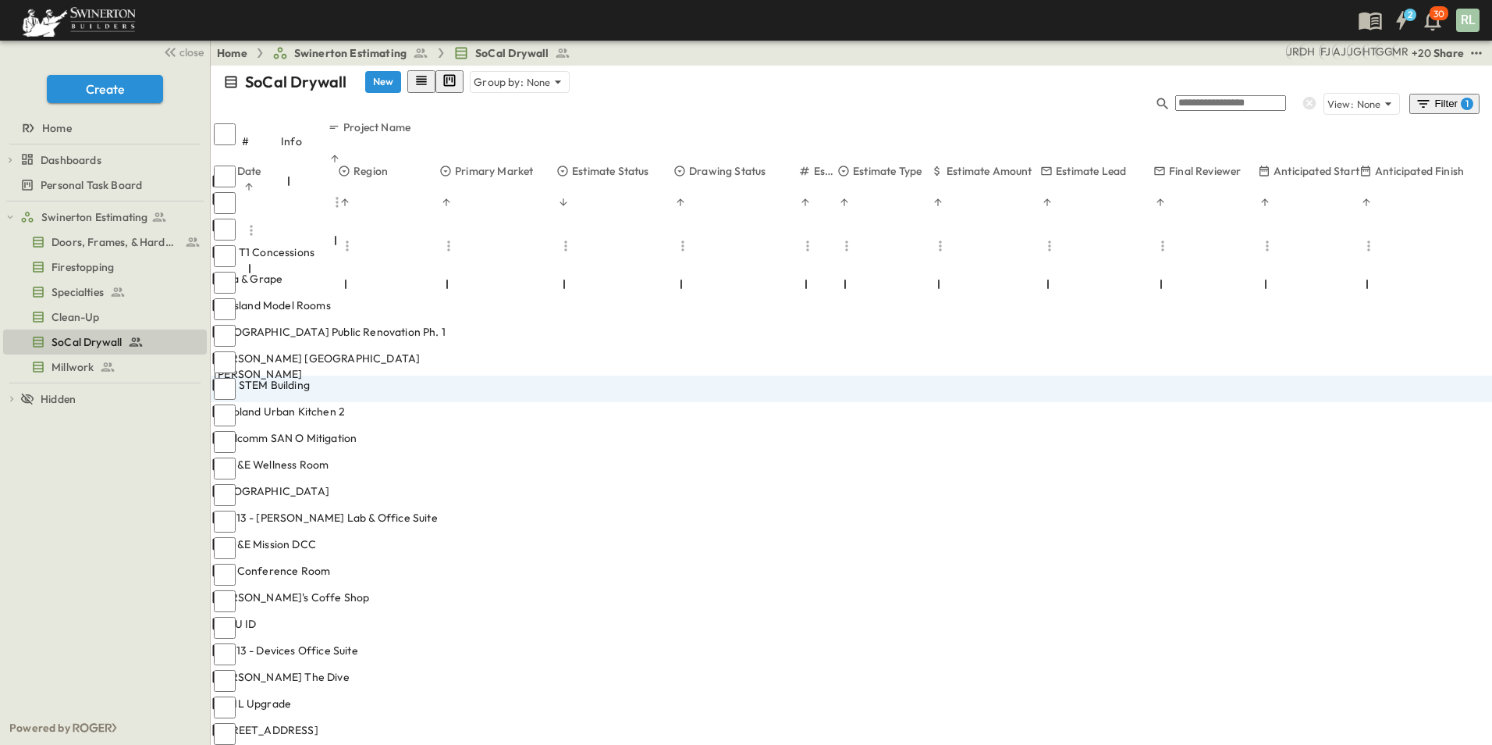
type input "*"
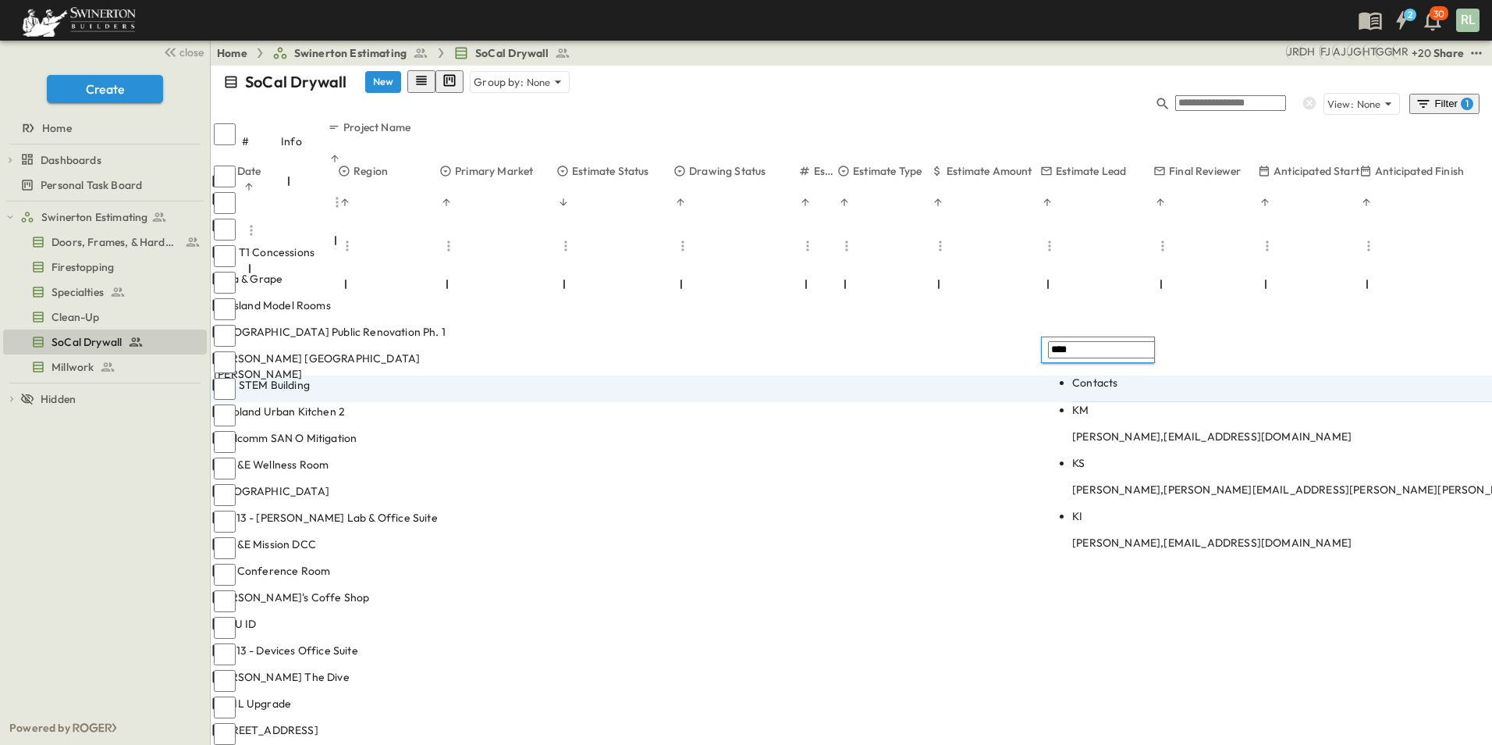
type input "****"
click at [1164, 429] on span "[EMAIL_ADDRESS][DOMAIN_NAME]" at bounding box center [1258, 436] width 188 height 14
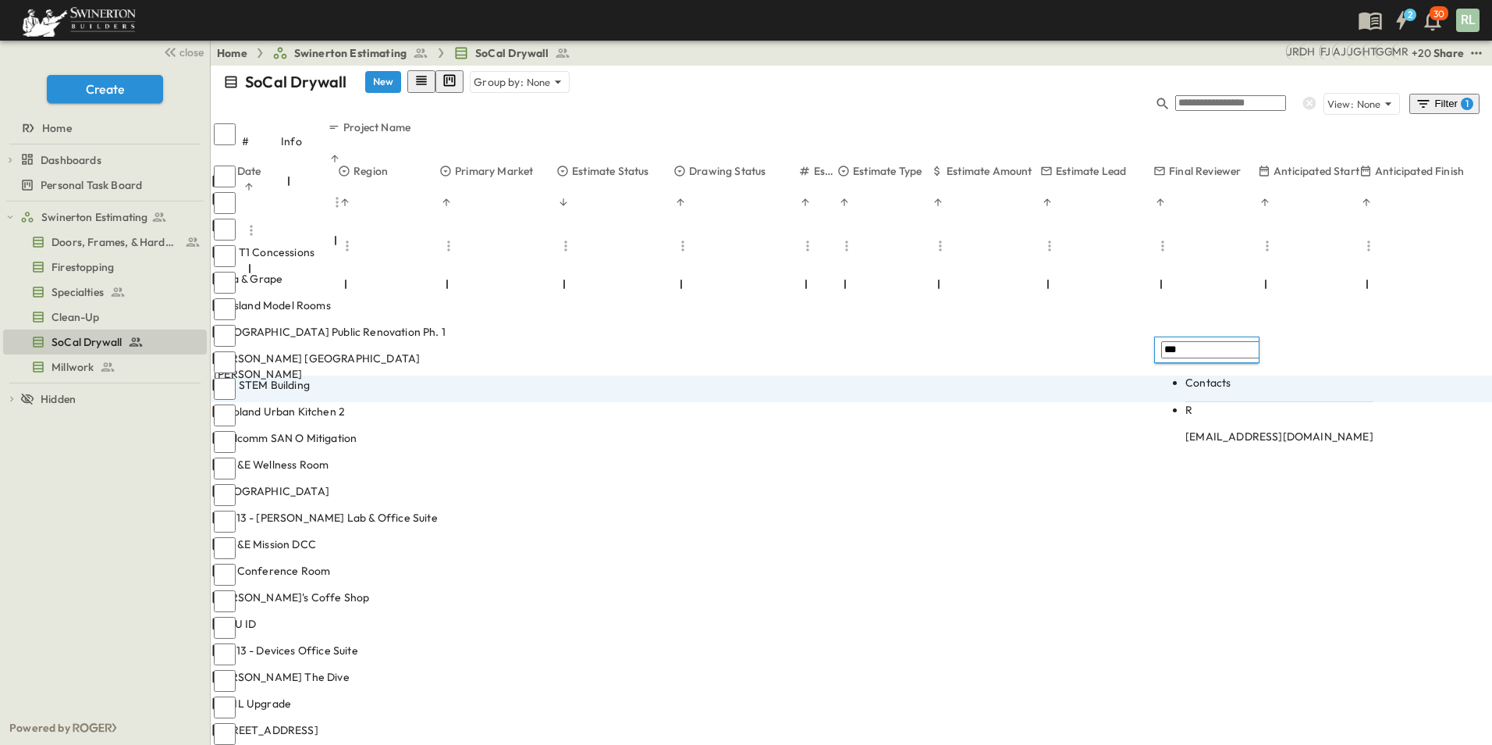
type input "***"
click at [1219, 429] on span "[EMAIL_ADDRESS][DOMAIN_NAME]" at bounding box center [1279, 436] width 188 height 14
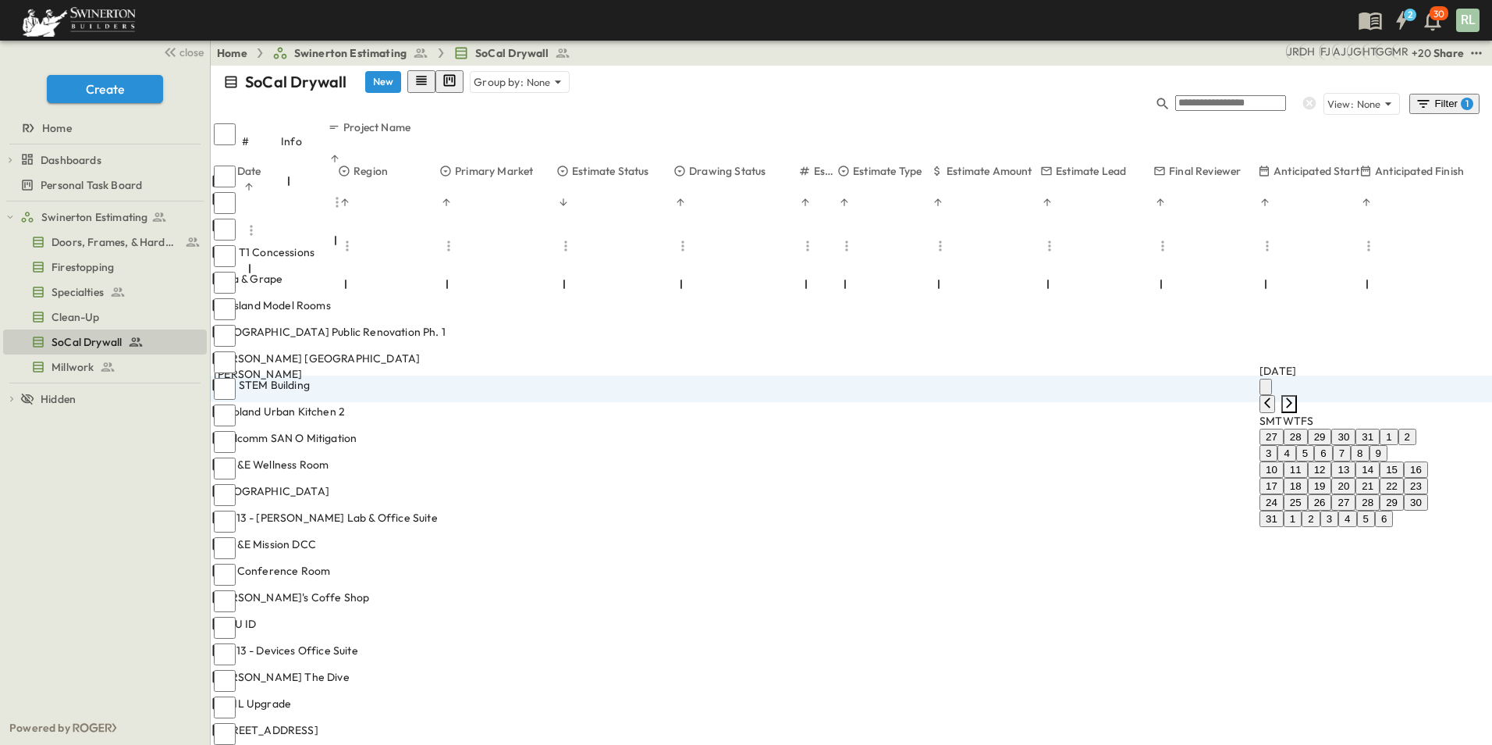
click at [1296, 396] on icon "Next month" at bounding box center [1289, 402] width 12 height 12
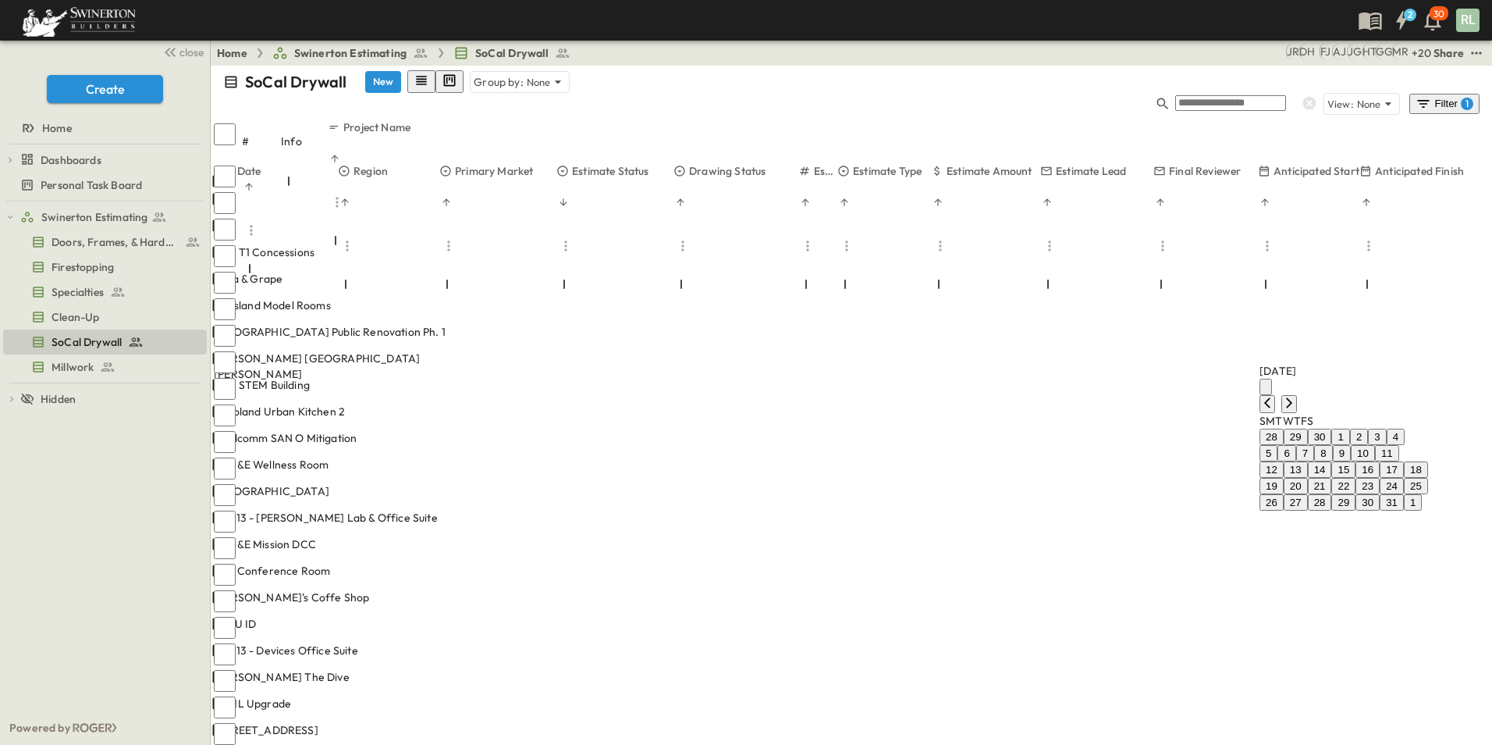
click at [1349, 435] on button "1" at bounding box center [1340, 436] width 18 height 16
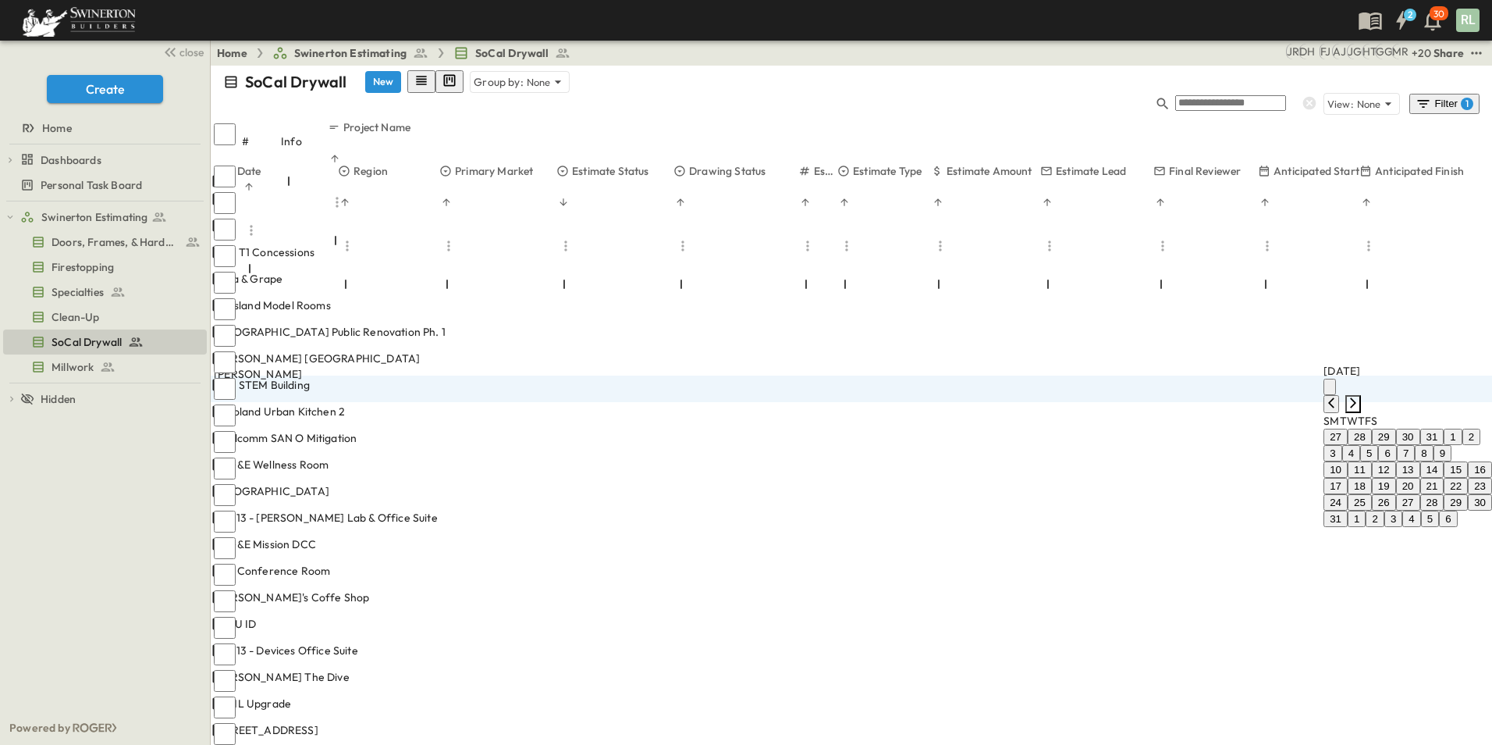
click at [1360, 396] on icon "Next month" at bounding box center [1353, 402] width 12 height 12
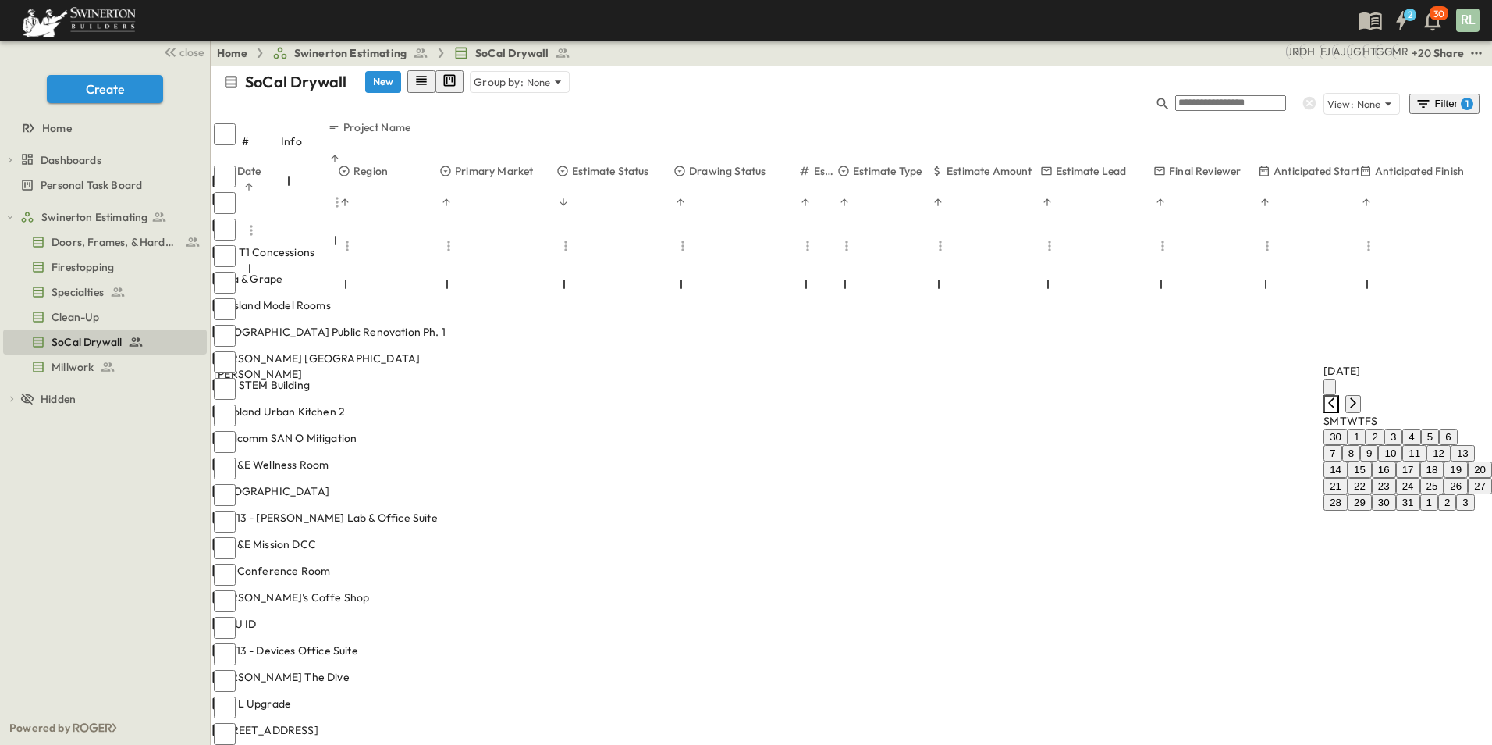
click at [1335, 397] on icon "Previous month" at bounding box center [1331, 402] width 6 height 10
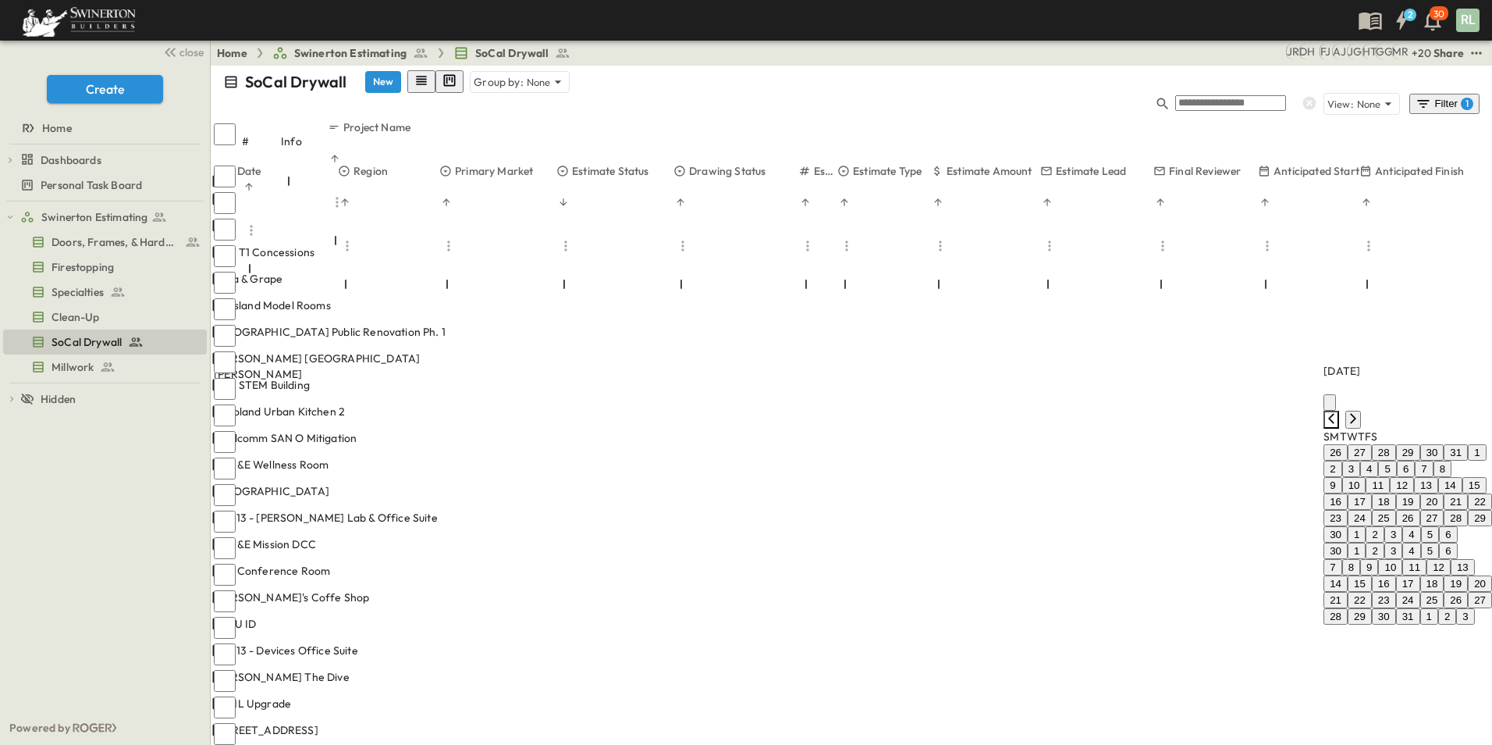
click at [1338, 412] on icon "Previous month" at bounding box center [1331, 418] width 12 height 12
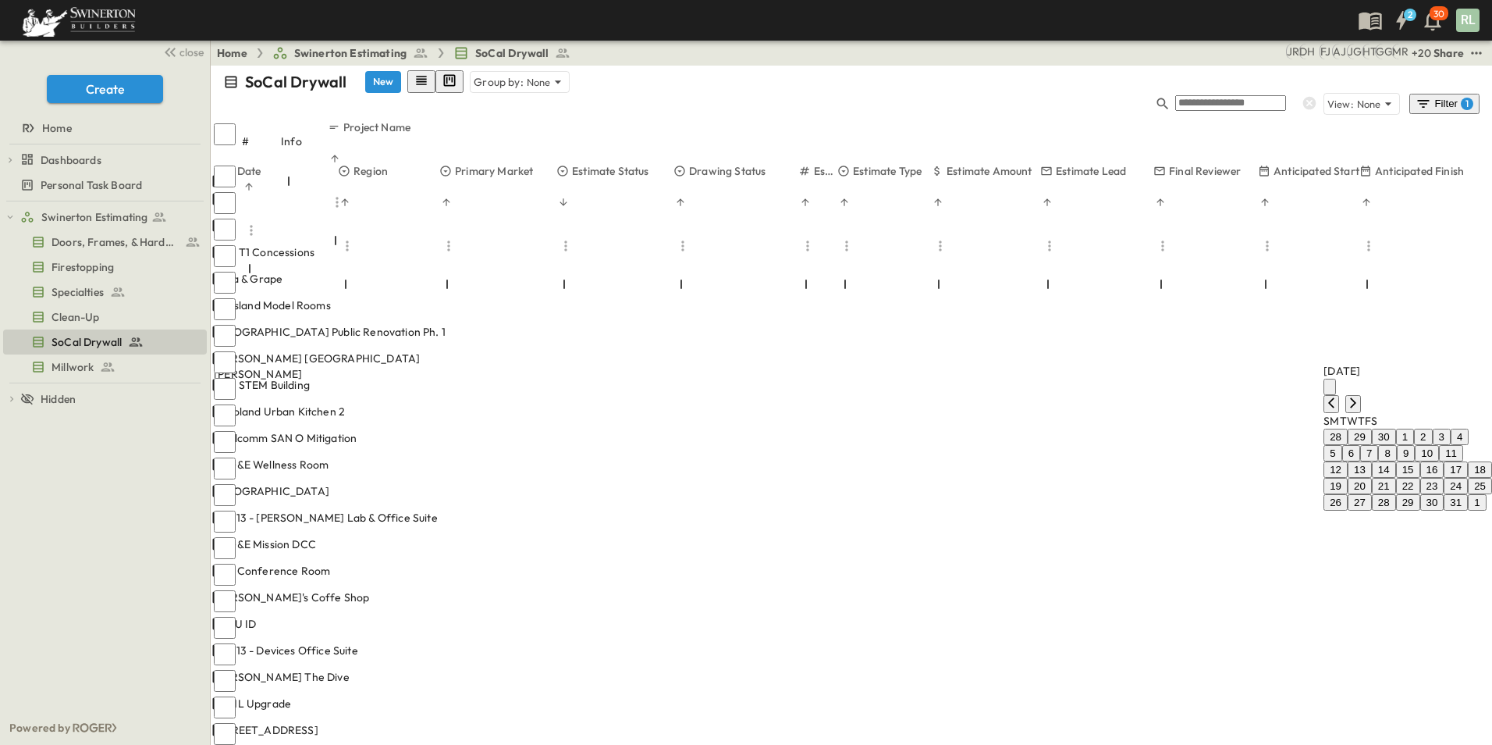
click at [1444, 510] on button "31" at bounding box center [1456, 502] width 24 height 16
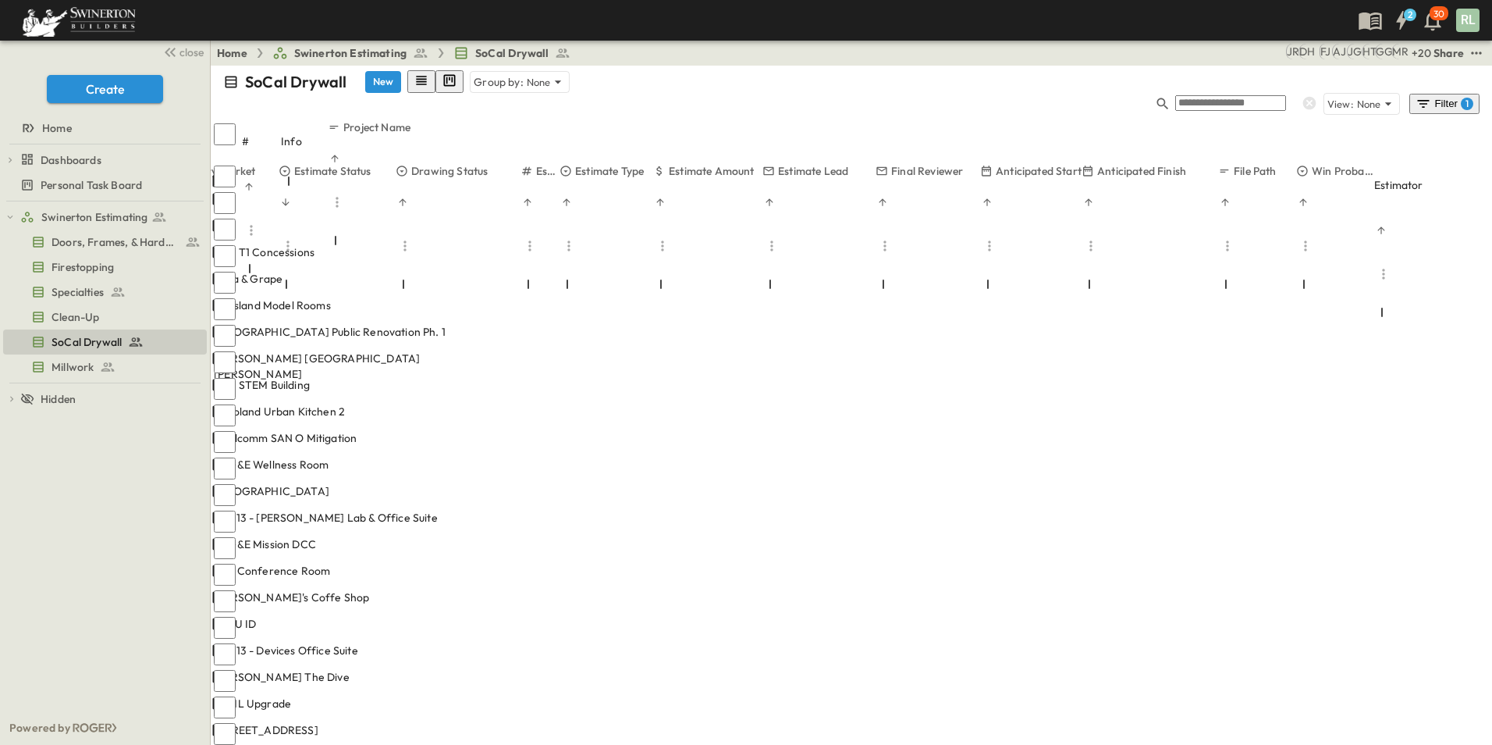
scroll to position [0, 1012]
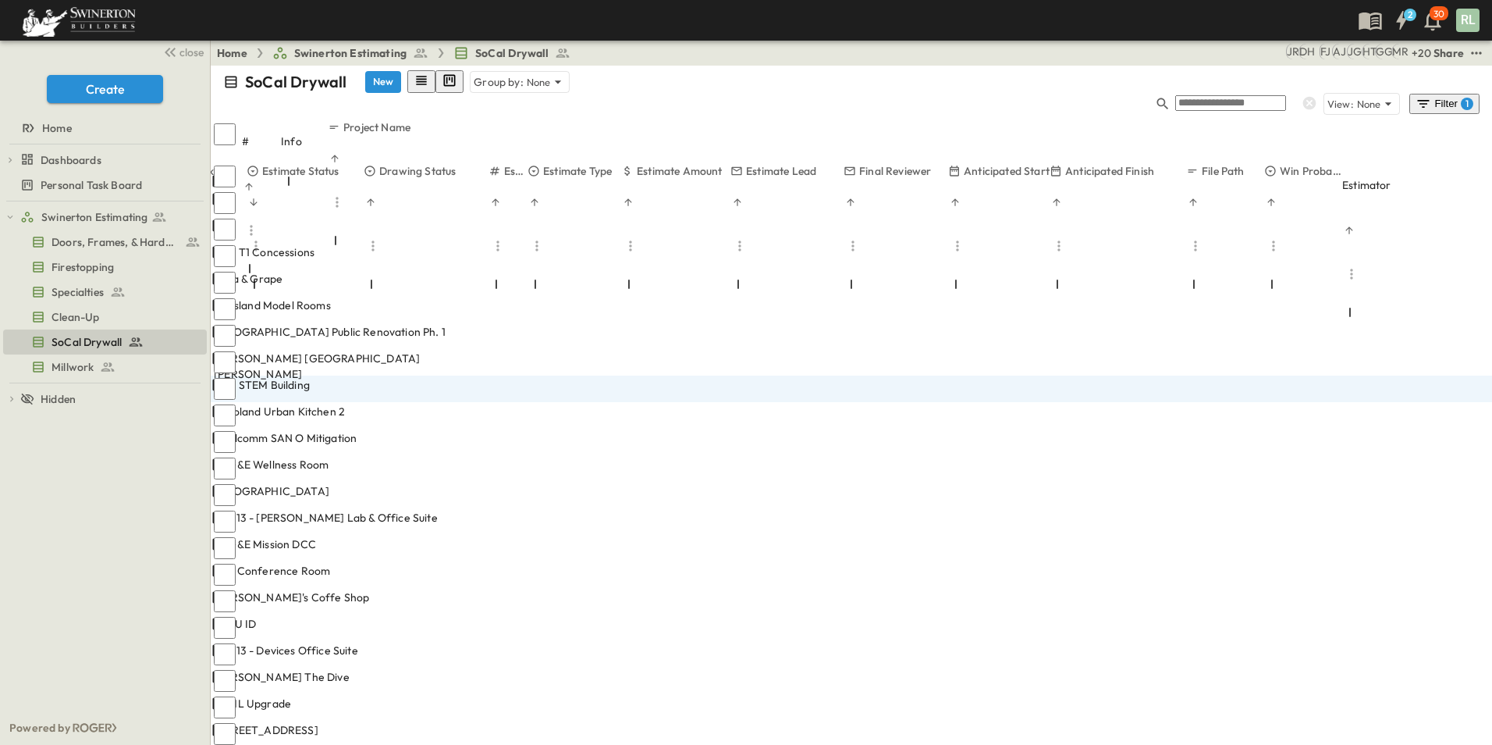
paste input "**********"
type input "**********"
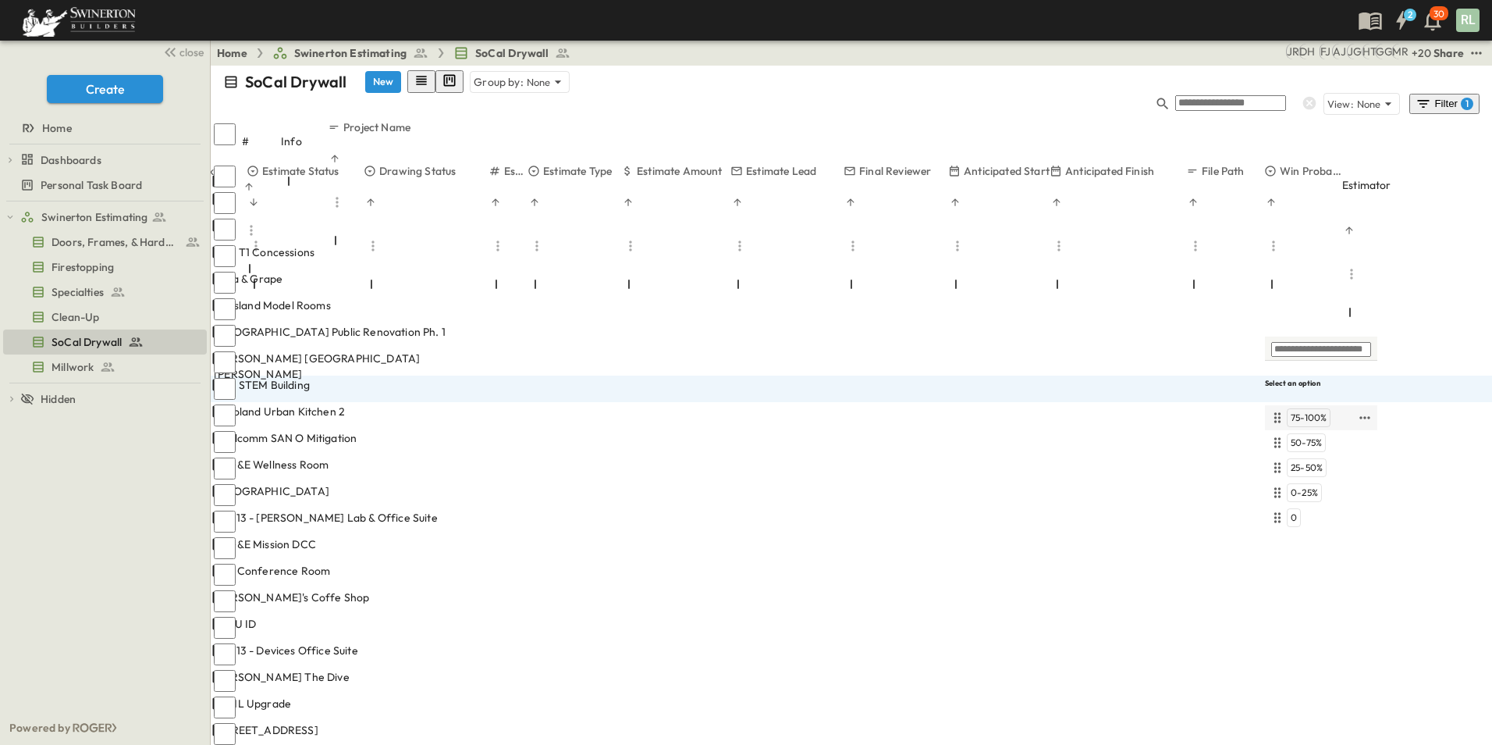
click at [1304, 408] on div "75-100%" at bounding box center [1309, 417] width 44 height 19
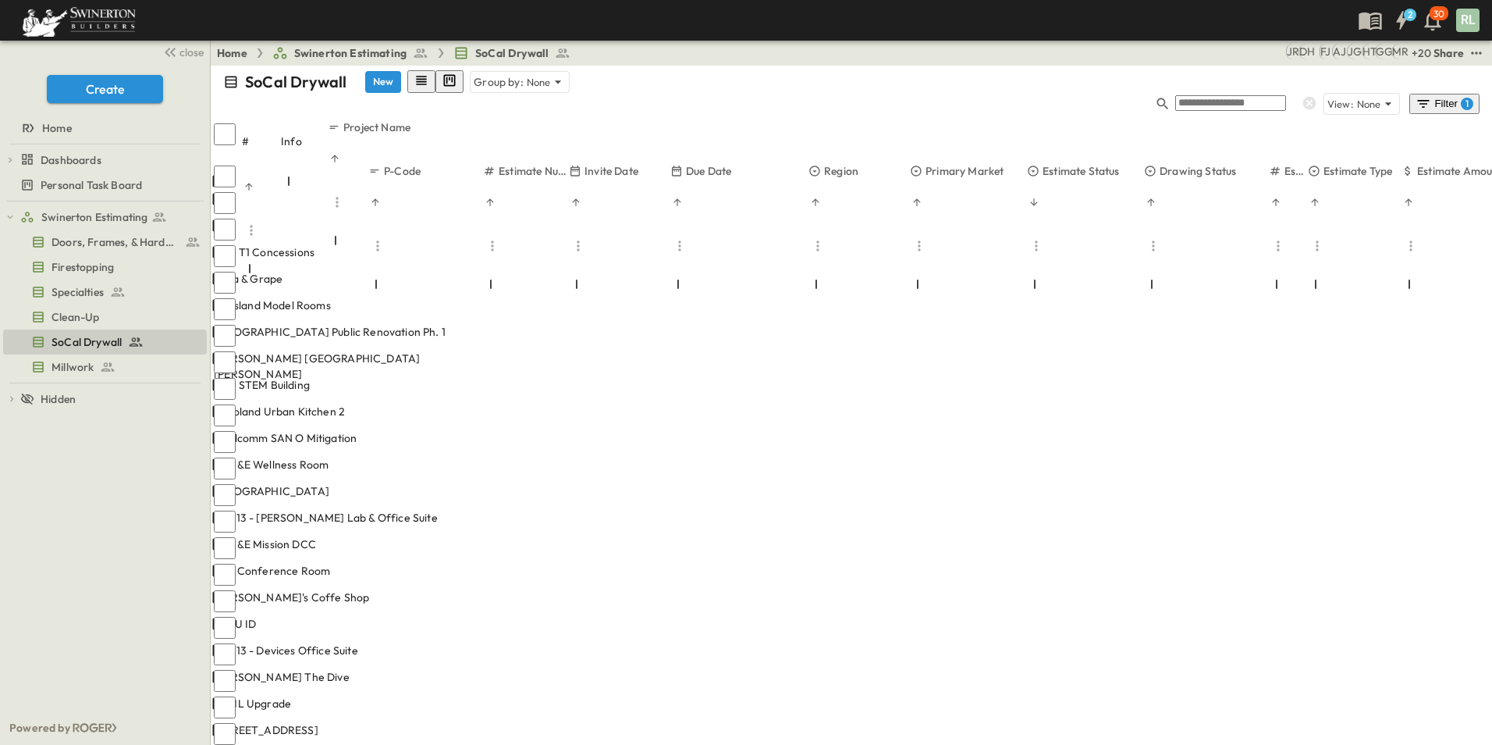
scroll to position [0, 232]
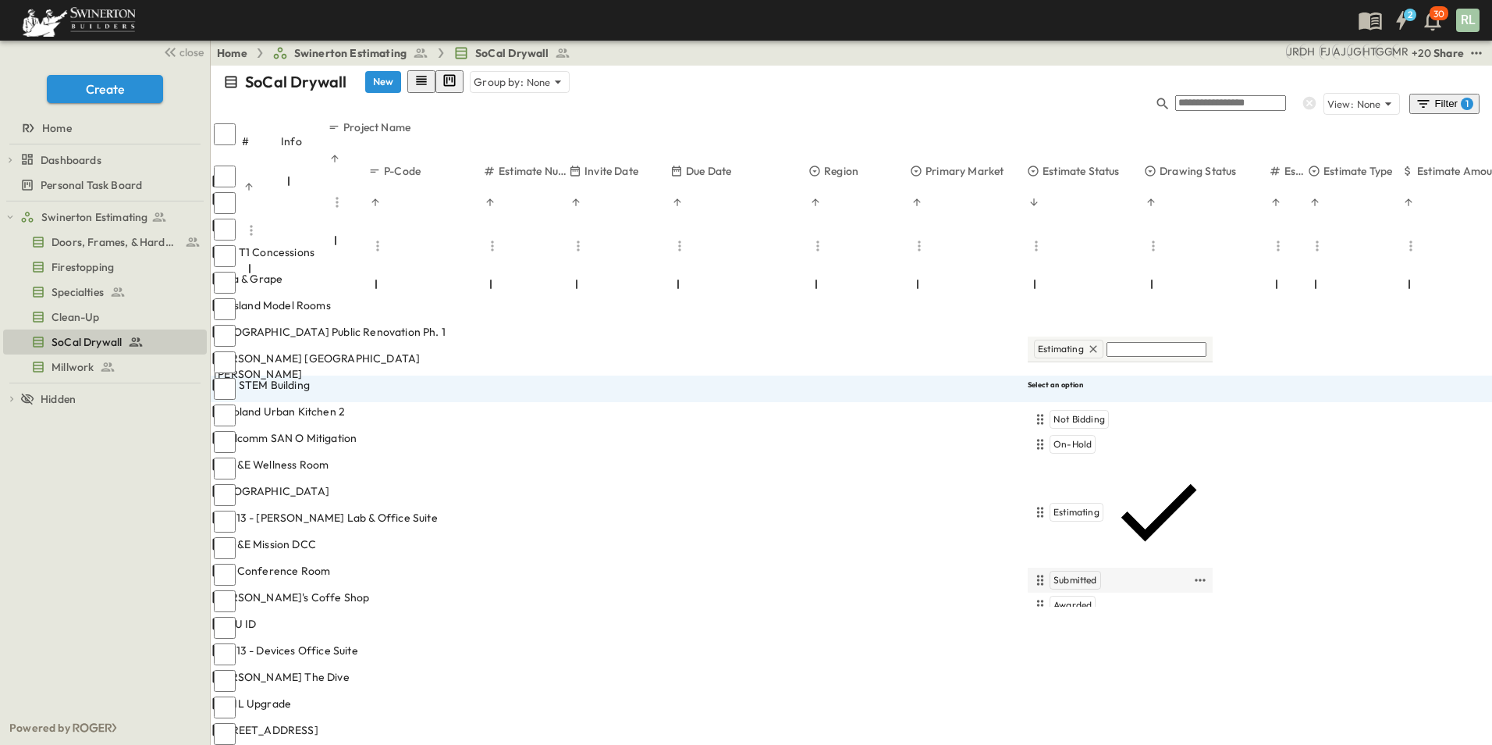
click at [1076, 574] on span "Submitted" at bounding box center [1076, 580] width 44 height 12
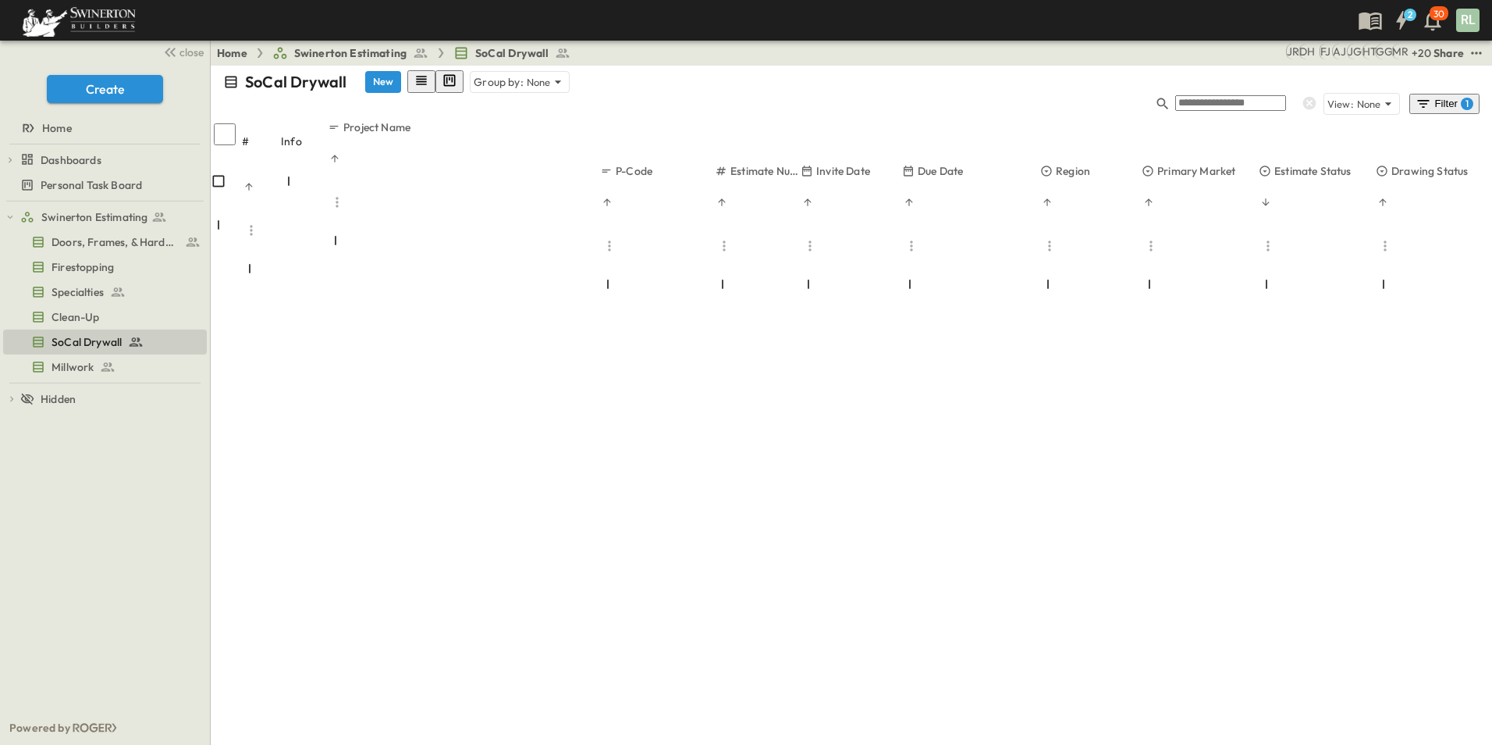
scroll to position [2107, 0]
click at [404, 119] on p "Project Name" at bounding box center [376, 127] width 67 height 16
type input "*******"
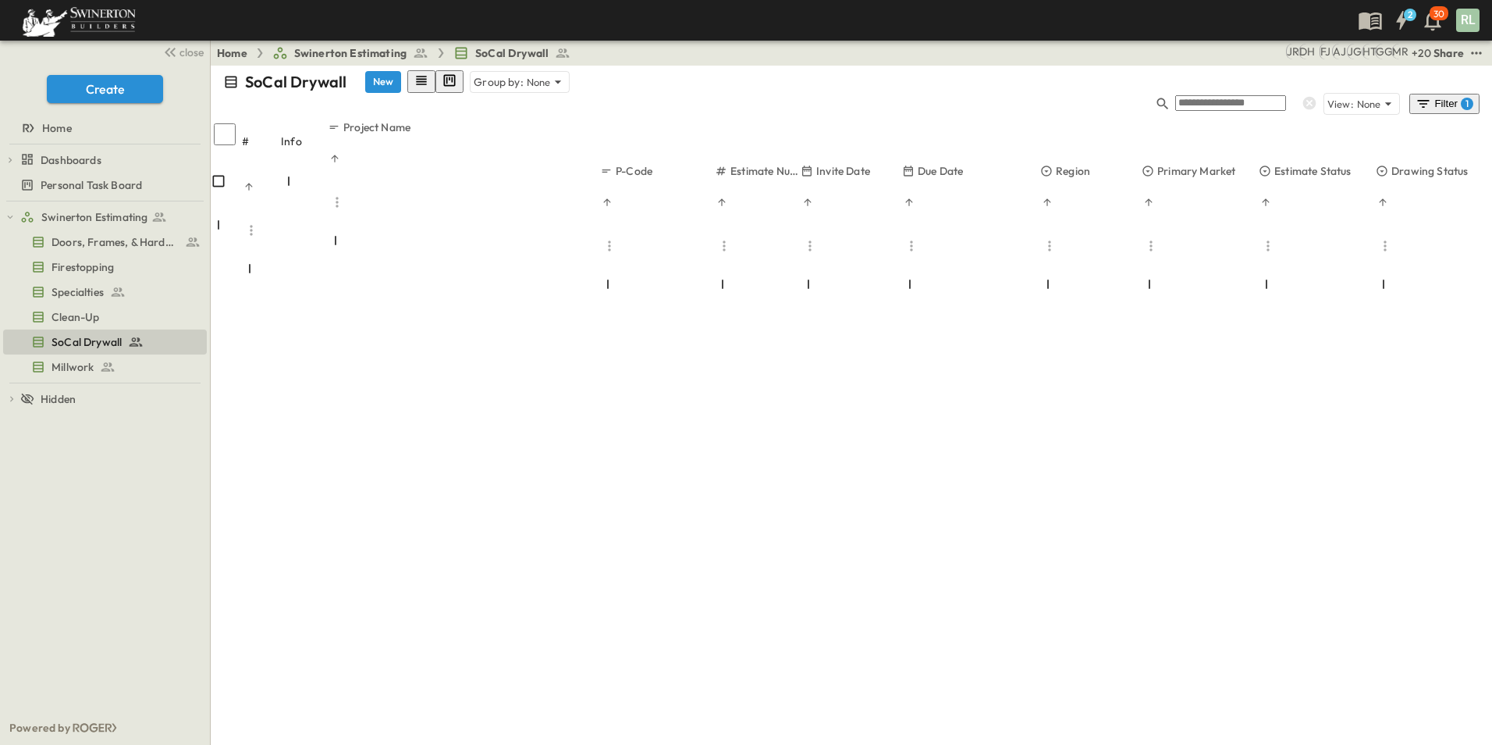
click at [1290, 163] on p "Estimate Status" at bounding box center [1312, 171] width 77 height 16
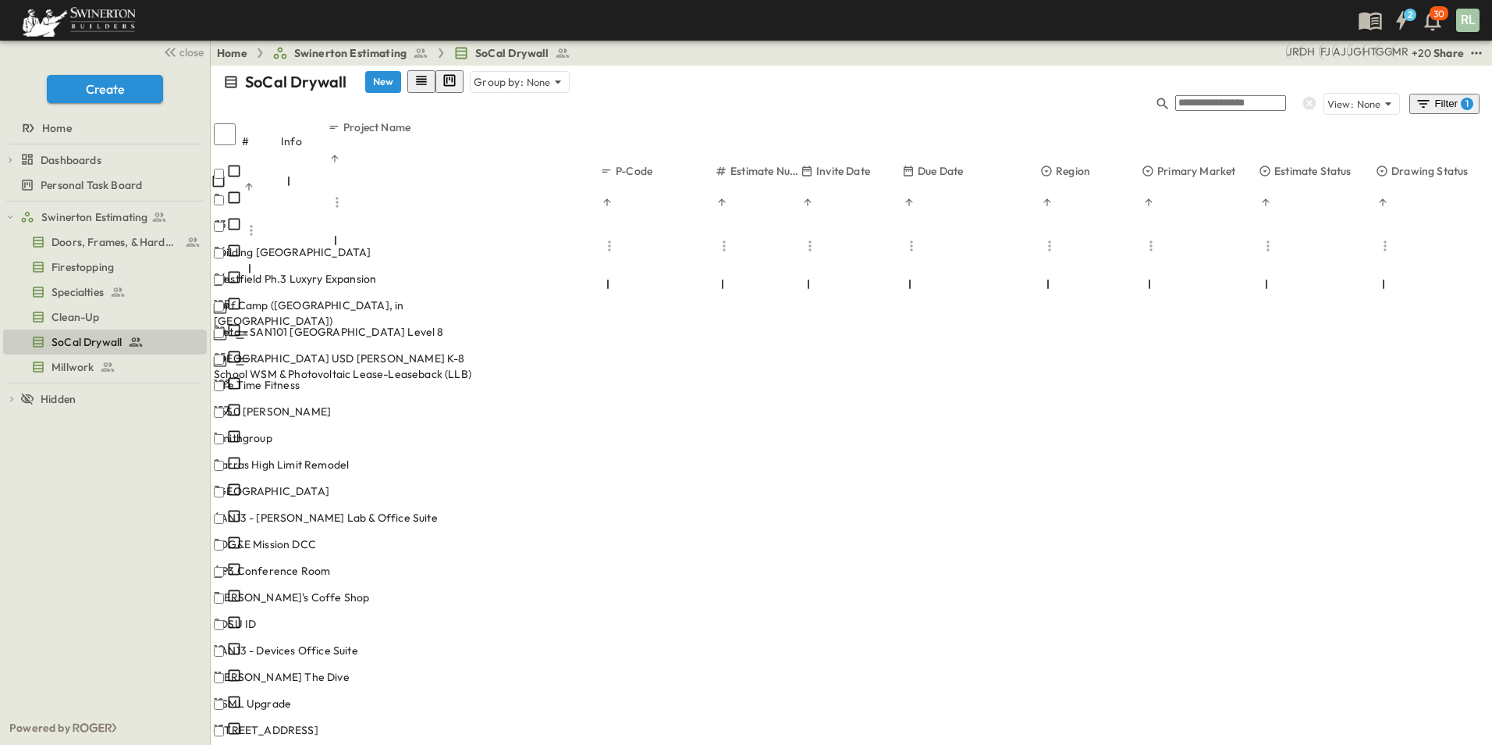
scroll to position [0, 0]
click at [1296, 163] on p "Estimate Status" at bounding box center [1312, 171] width 77 height 16
